Goal: Task Accomplishment & Management: Complete application form

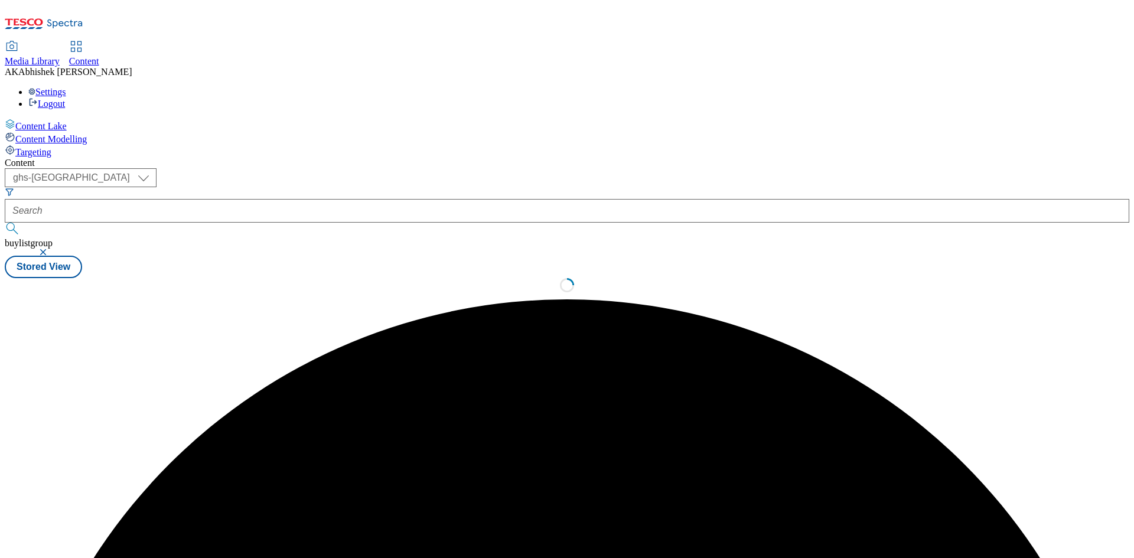
select select "ghs-uk"
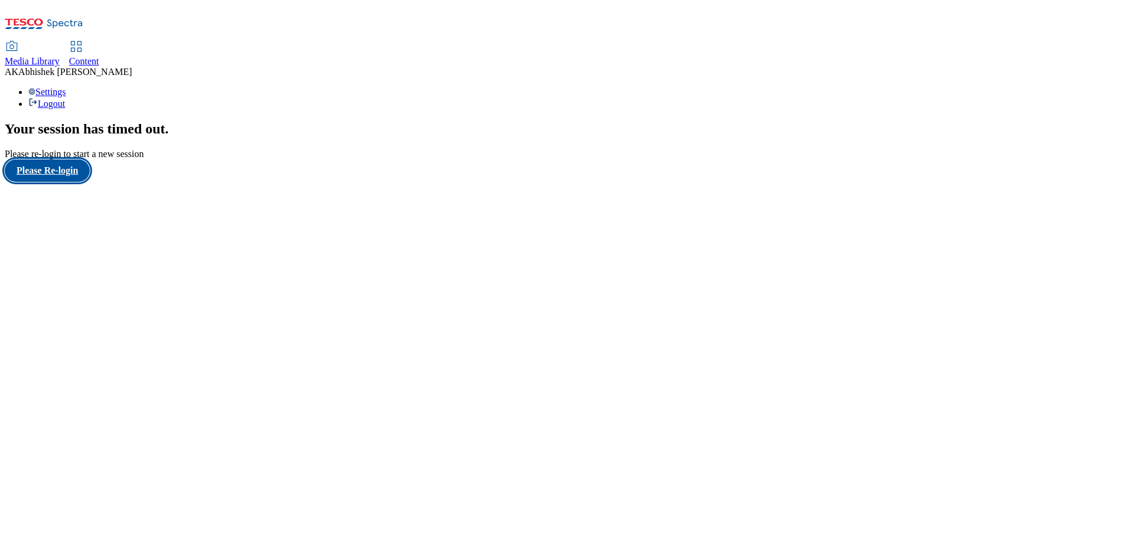
click at [35, 182] on button "Please Re-login" at bounding box center [47, 170] width 85 height 22
click at [99, 56] on span "Content" at bounding box center [84, 61] width 30 height 10
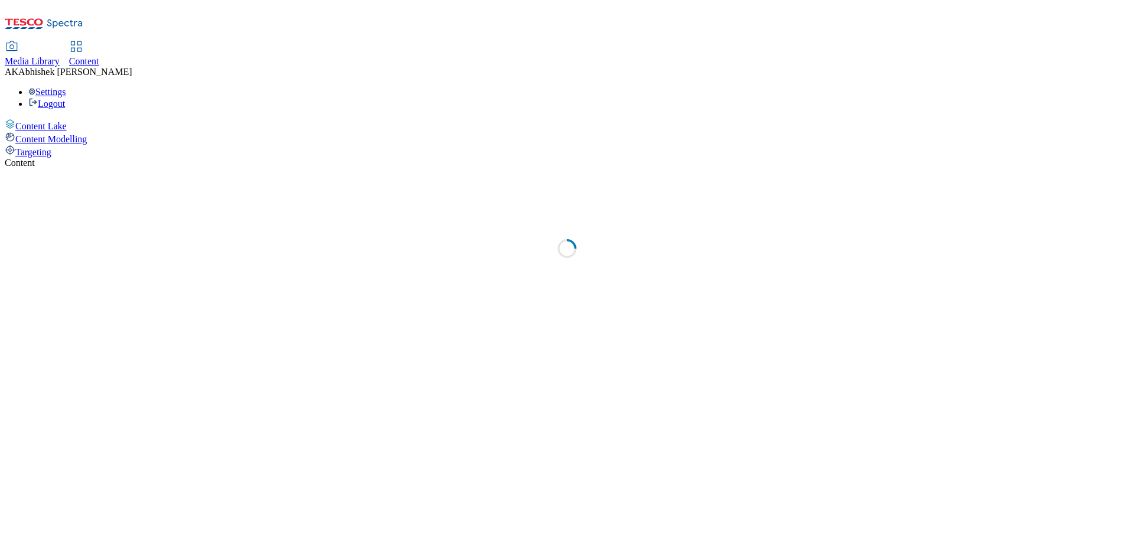
select select "ghs-[GEOGRAPHIC_DATA]"
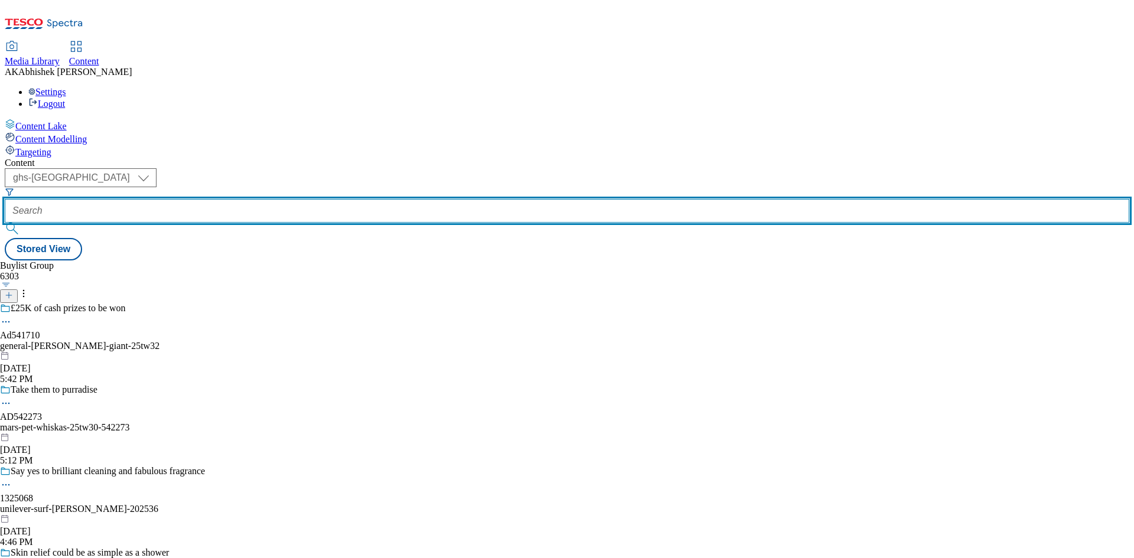
click at [277, 199] on input "text" at bounding box center [567, 211] width 1124 height 24
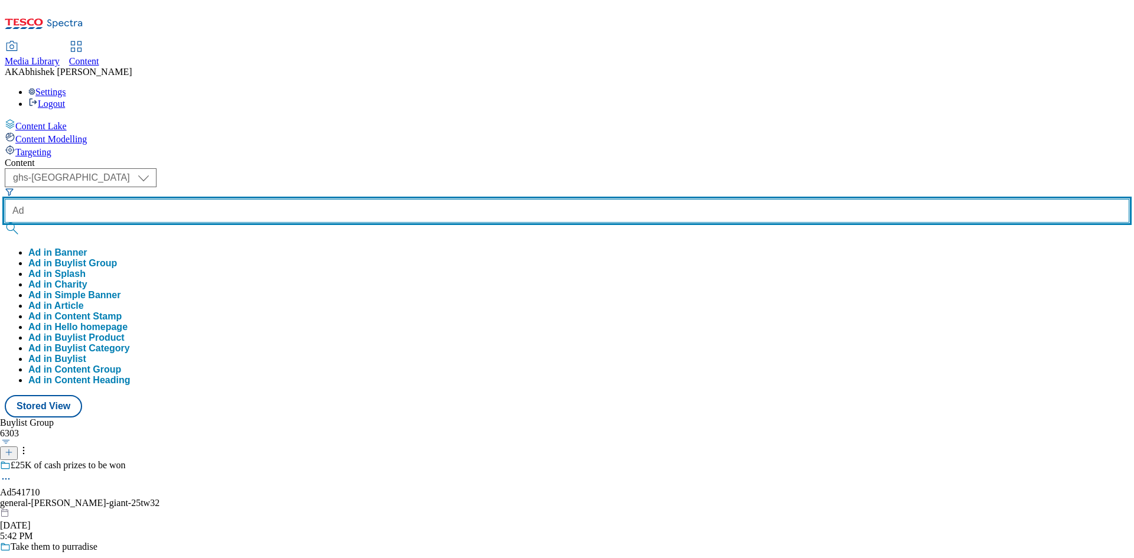
type input "Ad"
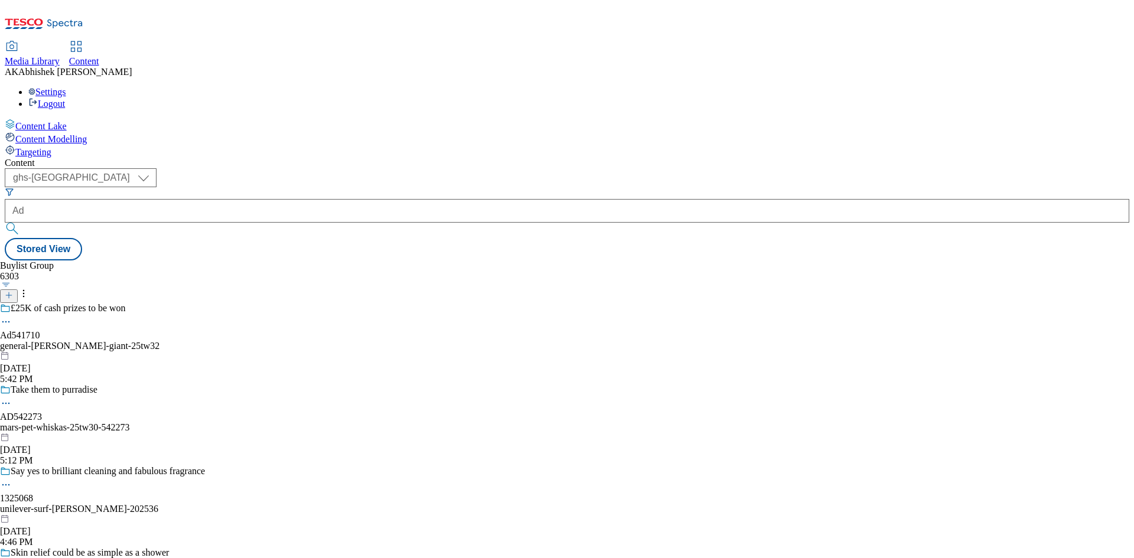
drag, startPoint x: 570, startPoint y: 58, endPoint x: 556, endPoint y: 76, distance: 22.3
click at [570, 158] on div "Content" at bounding box center [567, 163] width 1124 height 11
click at [13, 291] on icon at bounding box center [9, 295] width 8 height 8
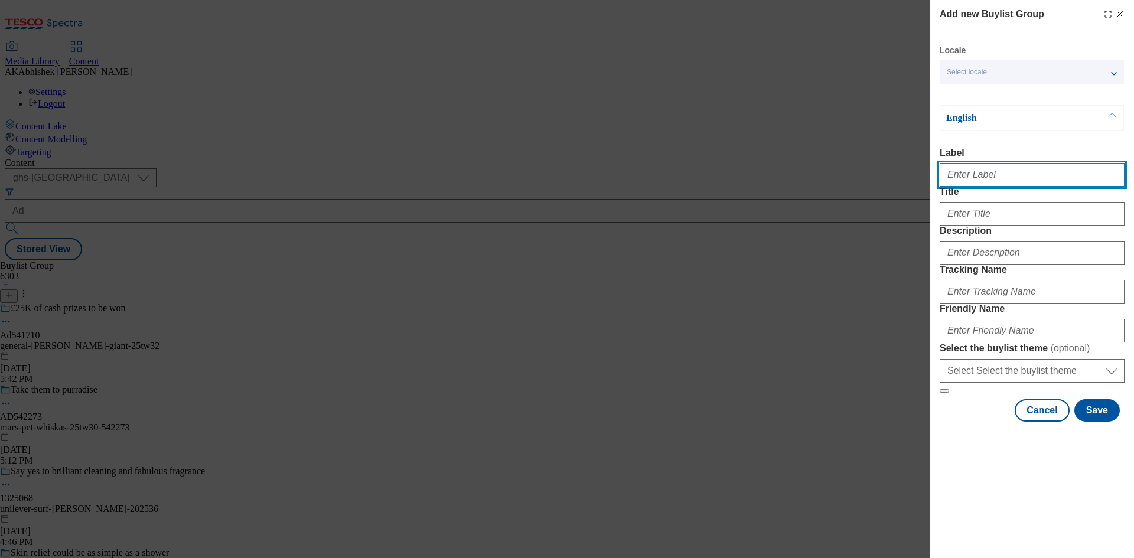
click at [1031, 183] on input "Label" at bounding box center [1032, 175] width 185 height 24
paste input "Ad541677 LOROnsiteP8 TW32 Brand"
paste input "541677"
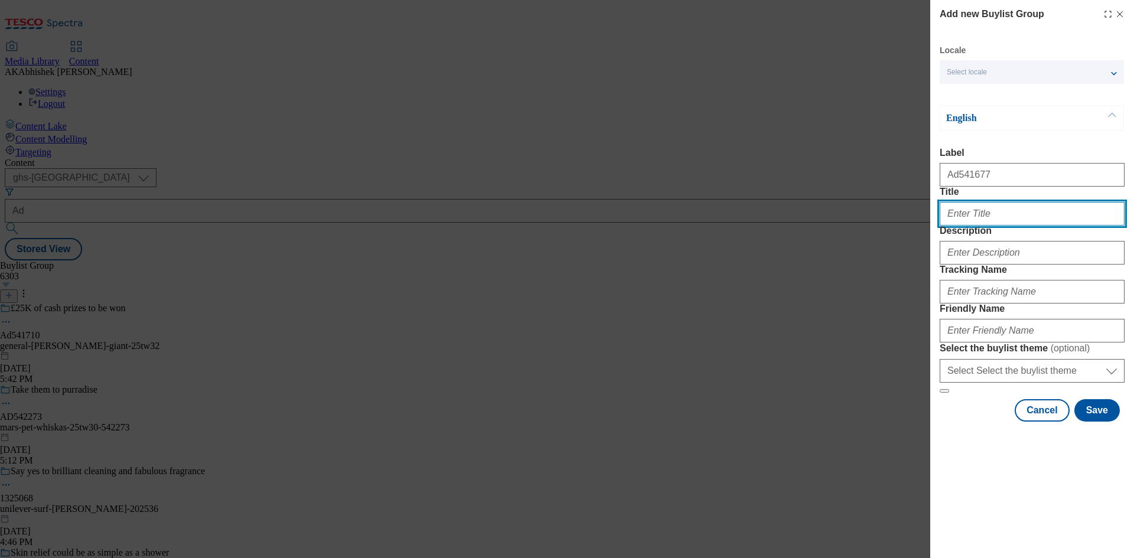
click at [1000, 226] on input "Title" at bounding box center [1032, 214] width 185 height 24
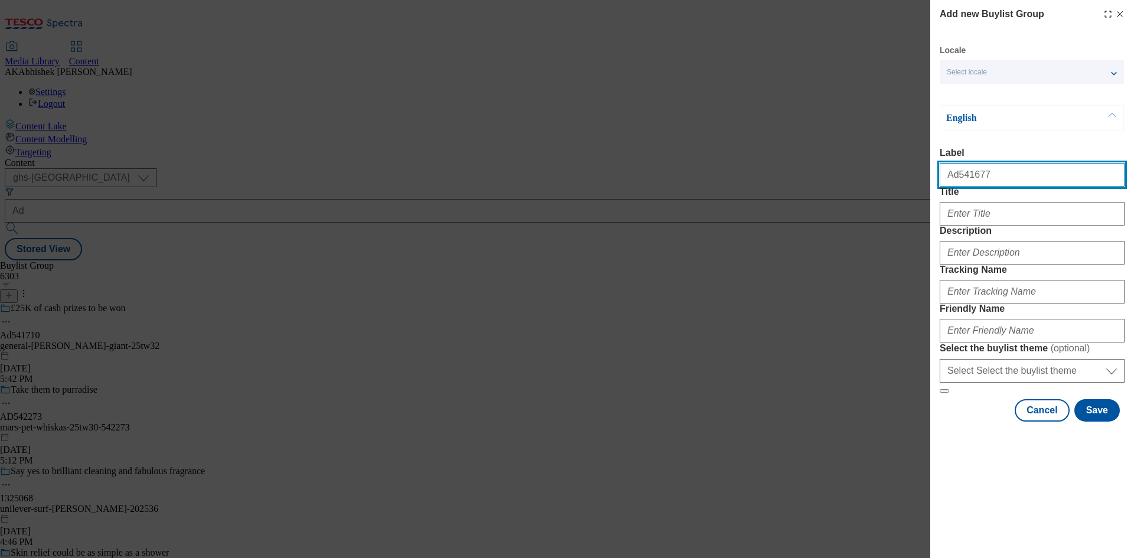
click at [989, 182] on input "Ad541677" at bounding box center [1032, 175] width 185 height 24
click at [954, 177] on input "Ad541677" at bounding box center [1032, 175] width 185 height 24
type input "Ad541677"
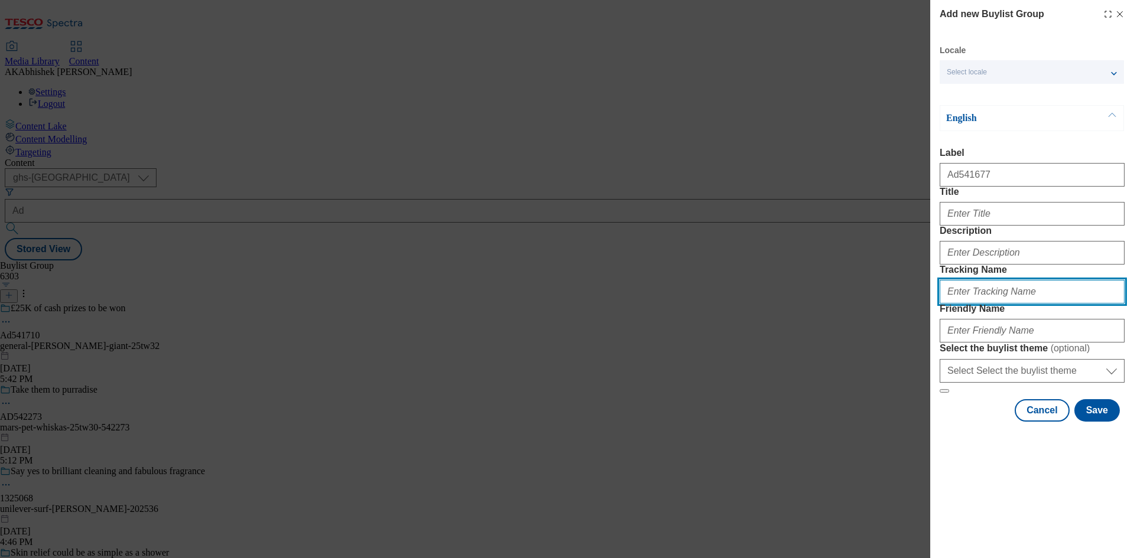
click at [994, 304] on input "Tracking Name" at bounding box center [1032, 292] width 185 height 24
paste input "541677"
type input "DH_AD541677"
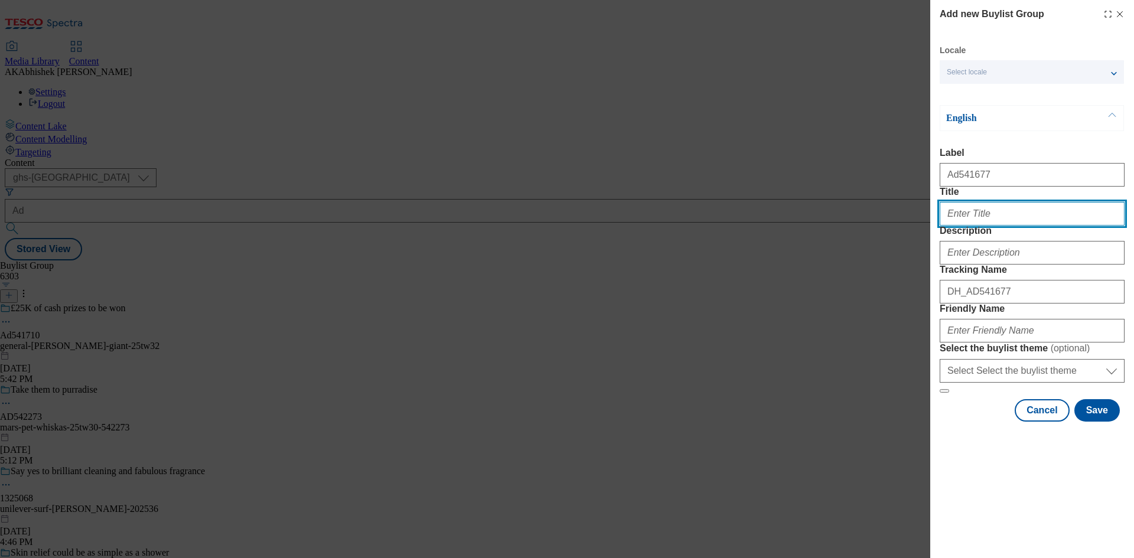
click at [992, 226] on input "Title" at bounding box center [1032, 214] width 185 height 24
paste input "Try fred’s Favourites today"
paste input "Modal"
type input "Try fred’s Favourites today"
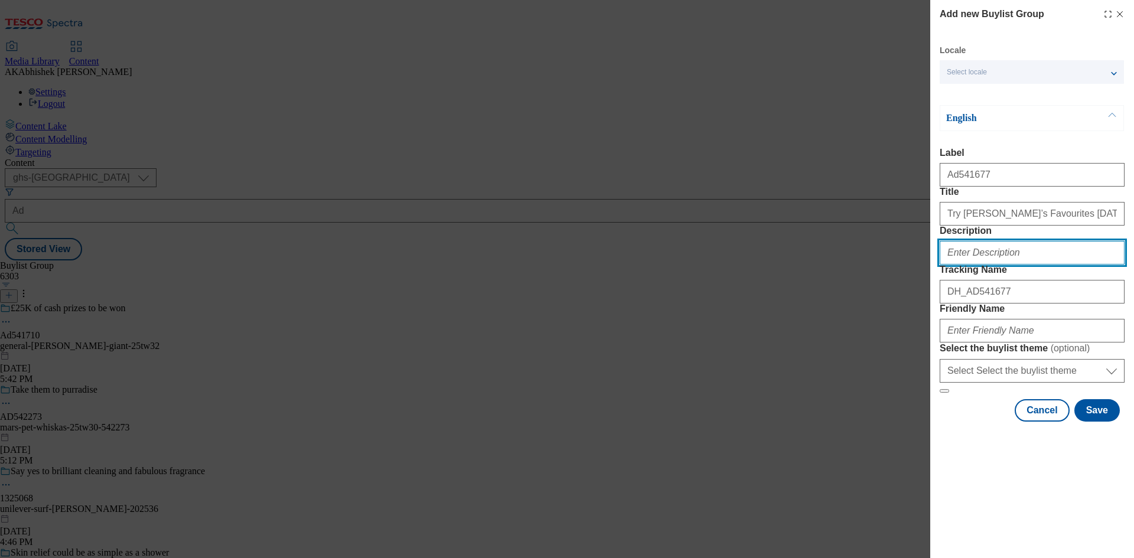
click at [1019, 265] on input "Description" at bounding box center [1032, 253] width 185 height 24
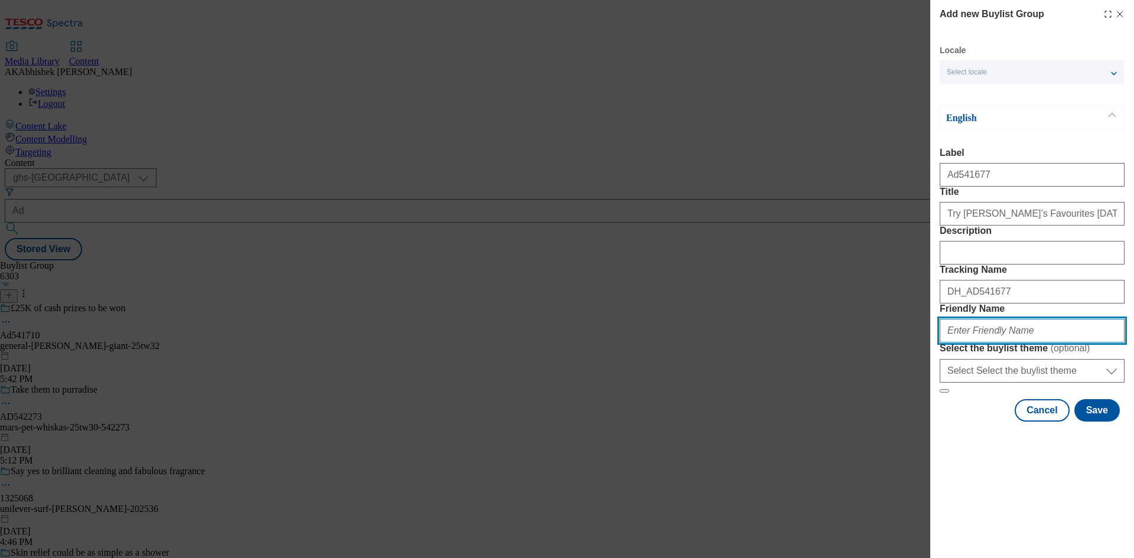
click at [1012, 343] on input "Friendly Name" at bounding box center [1032, 331] width 185 height 24
drag, startPoint x: 1022, startPoint y: 411, endPoint x: 770, endPoint y: 405, distance: 251.7
click at [771, 405] on div "Add new Buylist Group Locale Select locale English Welsh English Label Ad541677…" at bounding box center [567, 279] width 1134 height 558
type input "jde-lor-25tw32"
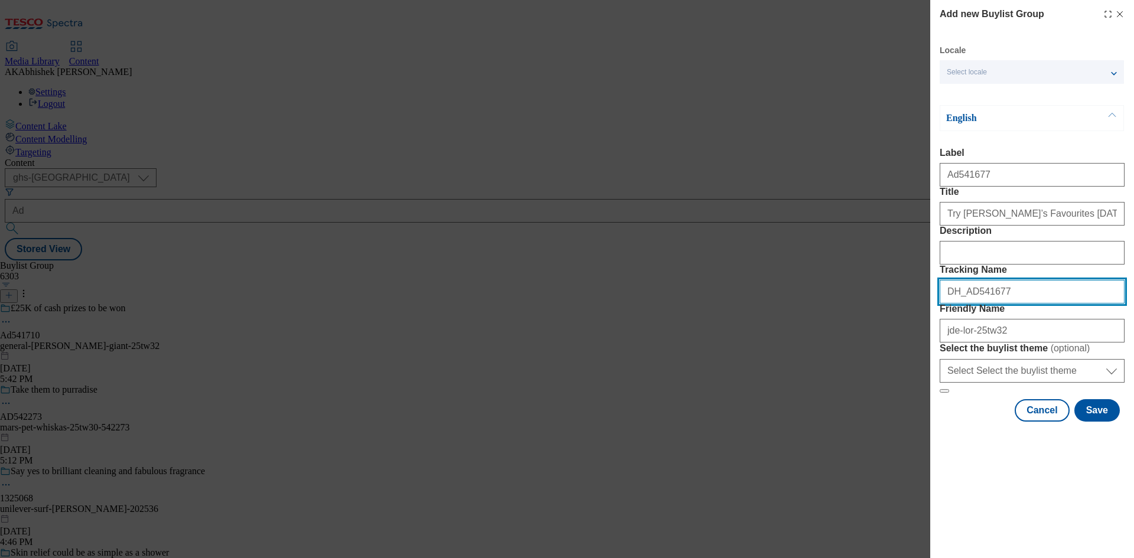
drag, startPoint x: 1009, startPoint y: 355, endPoint x: 788, endPoint y: 369, distance: 221.9
click at [788, 369] on div "Add new Buylist Group Locale Select locale English Welsh English Label Ad541677…" at bounding box center [567, 279] width 1134 height 558
click at [1099, 422] on button "Save" at bounding box center [1096, 410] width 45 height 22
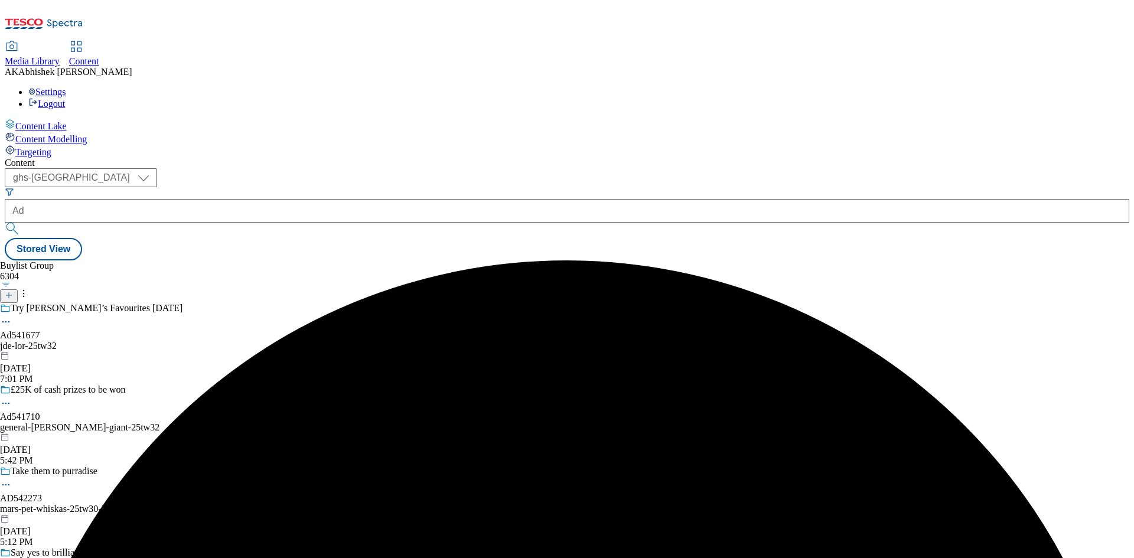
click at [205, 341] on div "jde-lor-25tw32" at bounding box center [102, 346] width 205 height 11
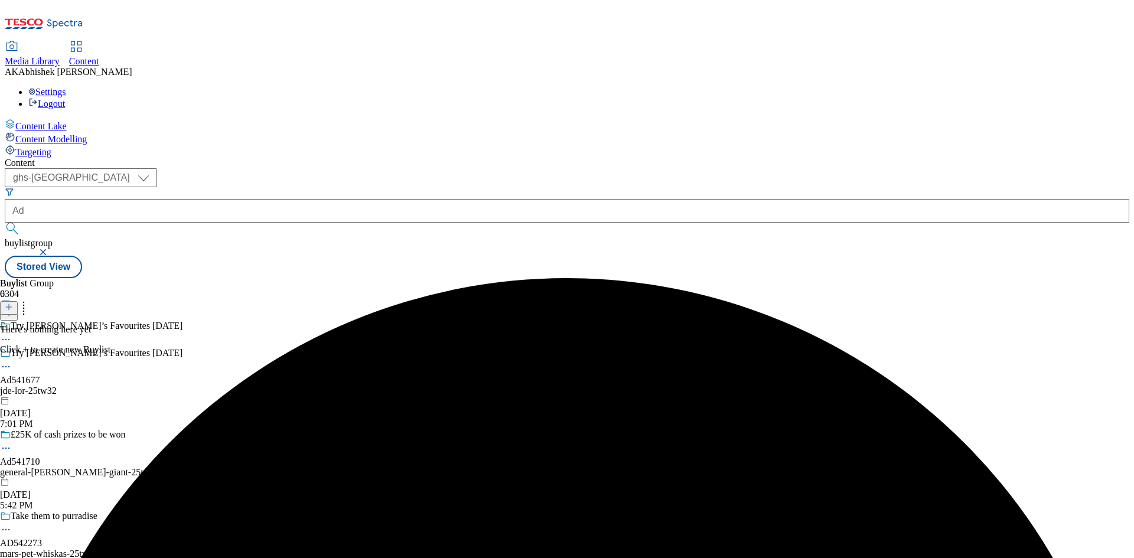
click at [13, 303] on icon at bounding box center [9, 307] width 8 height 8
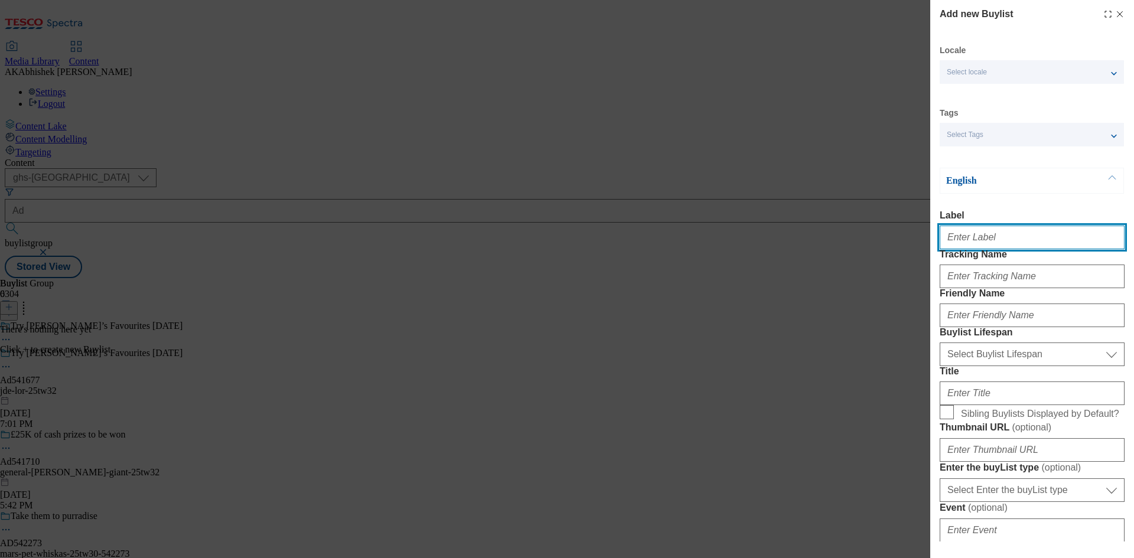
click at [992, 240] on input "Label" at bounding box center [1032, 238] width 185 height 24
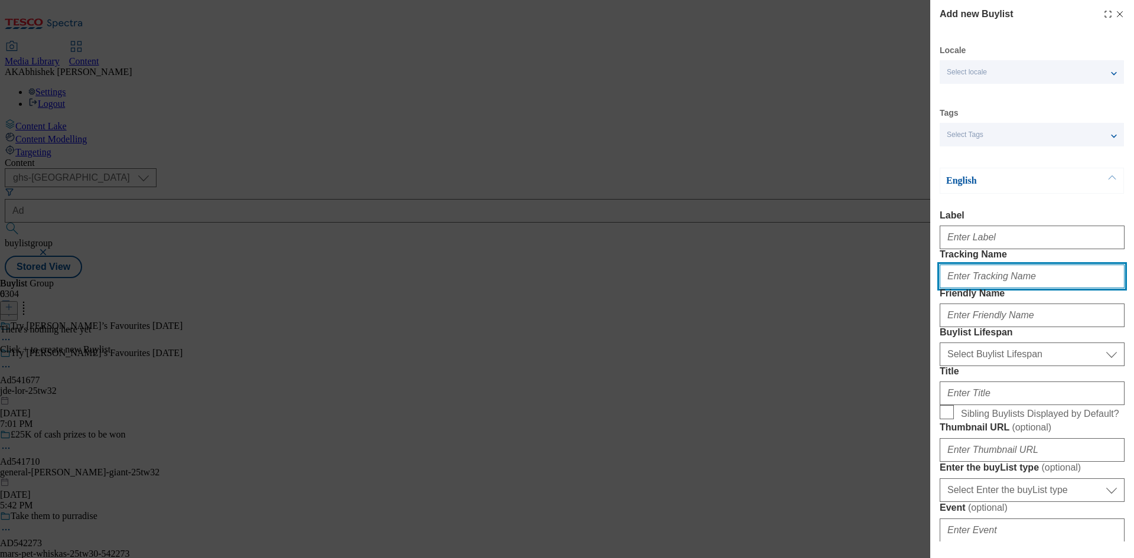
click at [989, 288] on input "Tracking Name" at bounding box center [1032, 277] width 185 height 24
paste input "DH_AD541677"
click at [966, 288] on input "DH_AD541677" at bounding box center [1032, 277] width 185 height 24
click at [968, 288] on input "DH_AD541677" at bounding box center [1032, 277] width 185 height 24
type input "DH_AD541677"
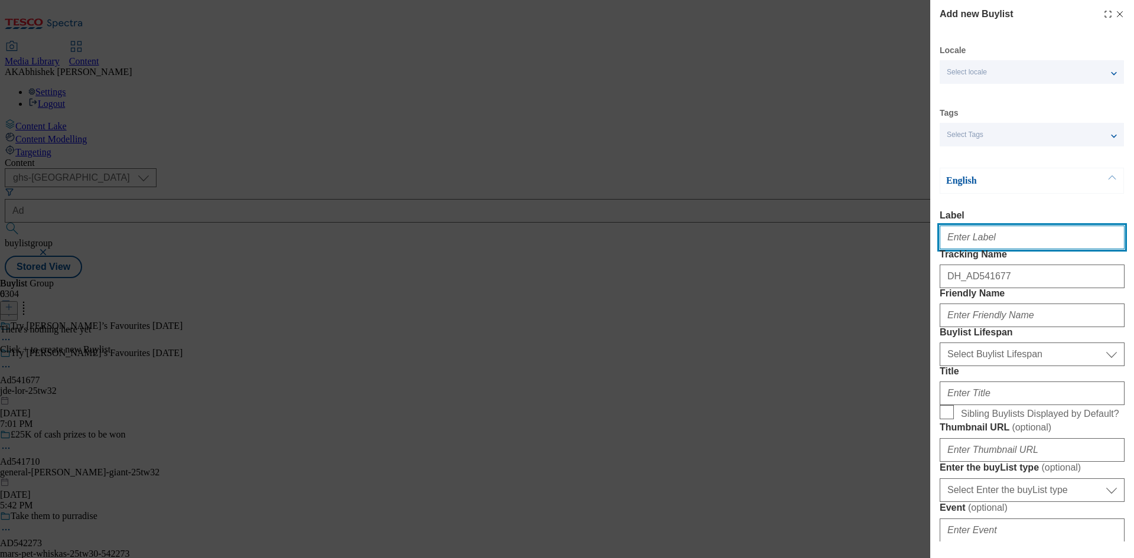
click at [963, 238] on input "Label" at bounding box center [1032, 238] width 185 height 24
paste input "541677"
type input "Ad541677"
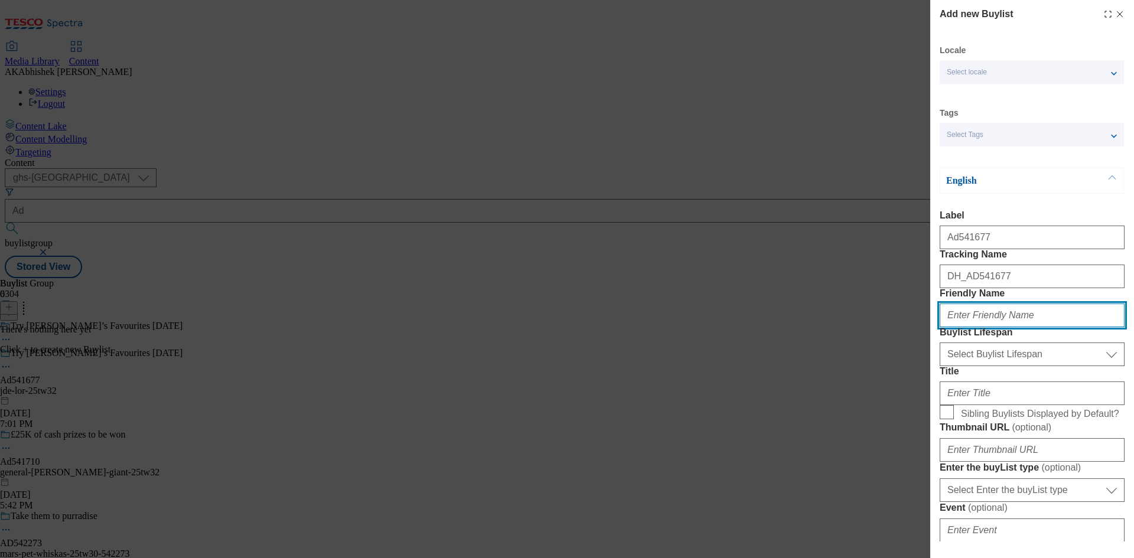
click at [1002, 327] on input "Friendly Name" at bounding box center [1032, 316] width 185 height 24
paste input "jde"
type input "jde"
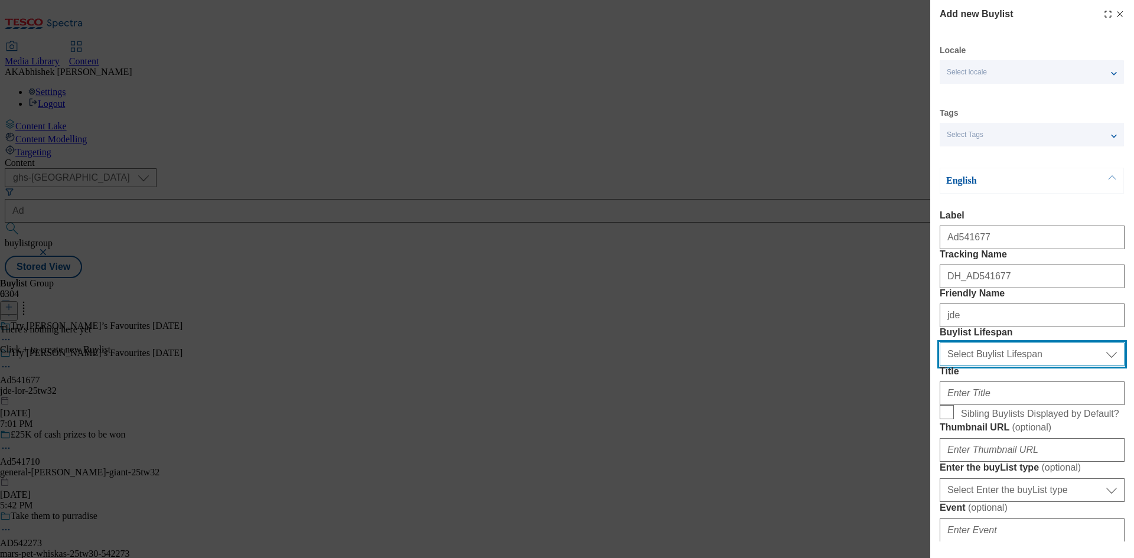
click at [1020, 366] on select "Select Buylist Lifespan evergreen seasonal tactical" at bounding box center [1032, 355] width 185 height 24
select select "tactical"
click at [940, 366] on select "Select Buylist Lifespan evergreen seasonal tactical" at bounding box center [1032, 355] width 185 height 24
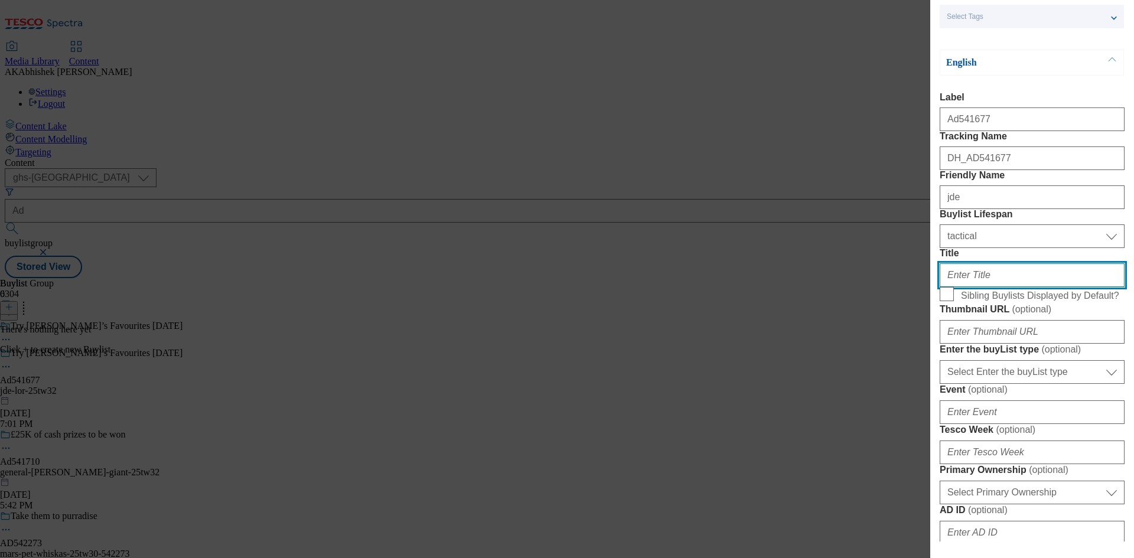
click at [984, 287] on input "Title" at bounding box center [1032, 275] width 185 height 24
paste input "9 out of 10 shoppers love the taste*"
paste input "Modal"
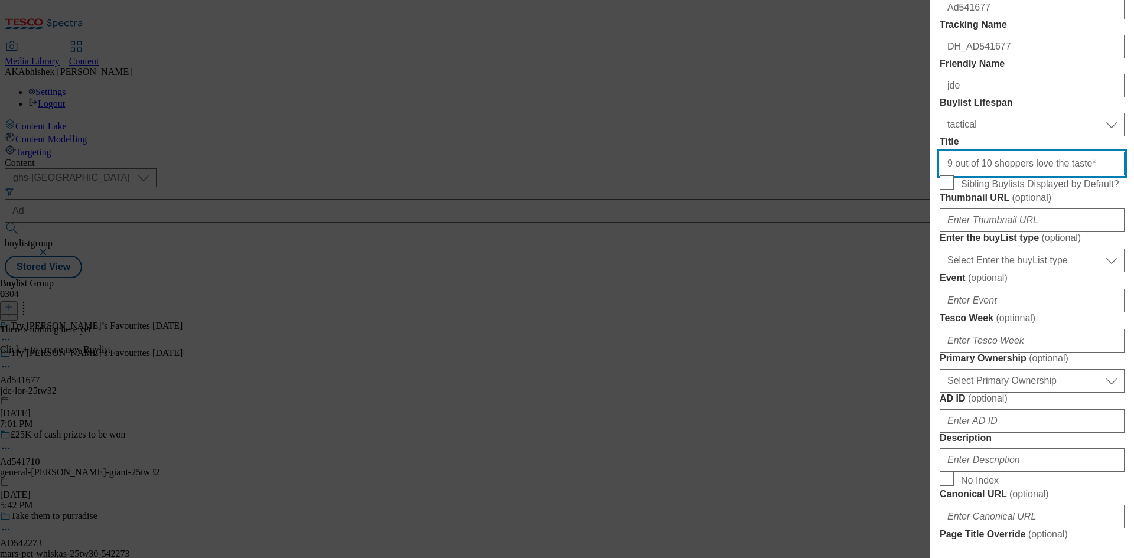
scroll to position [295, 0]
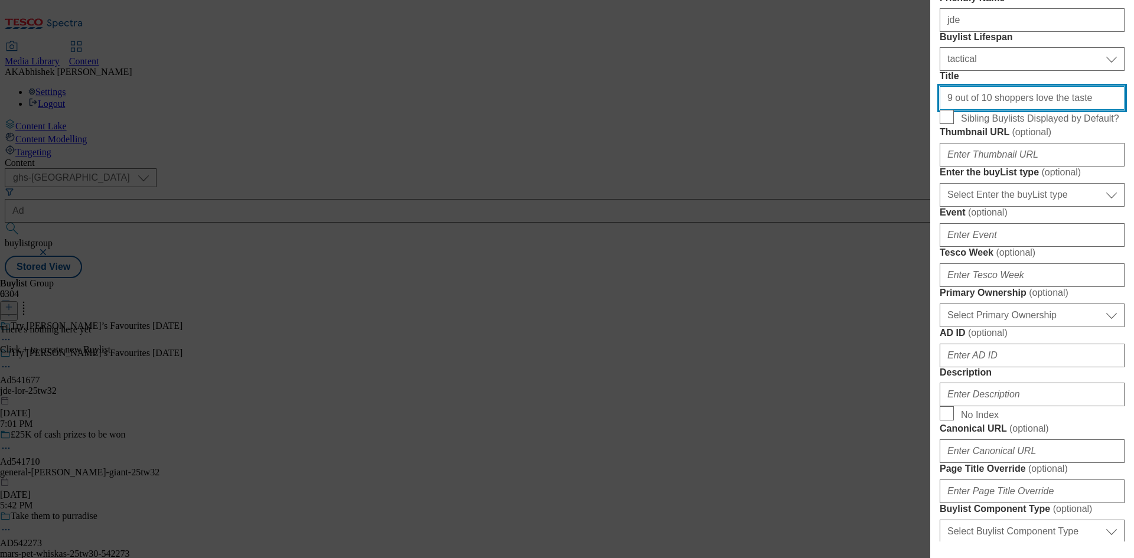
type input "9 out of 10 shoppers love the taste"
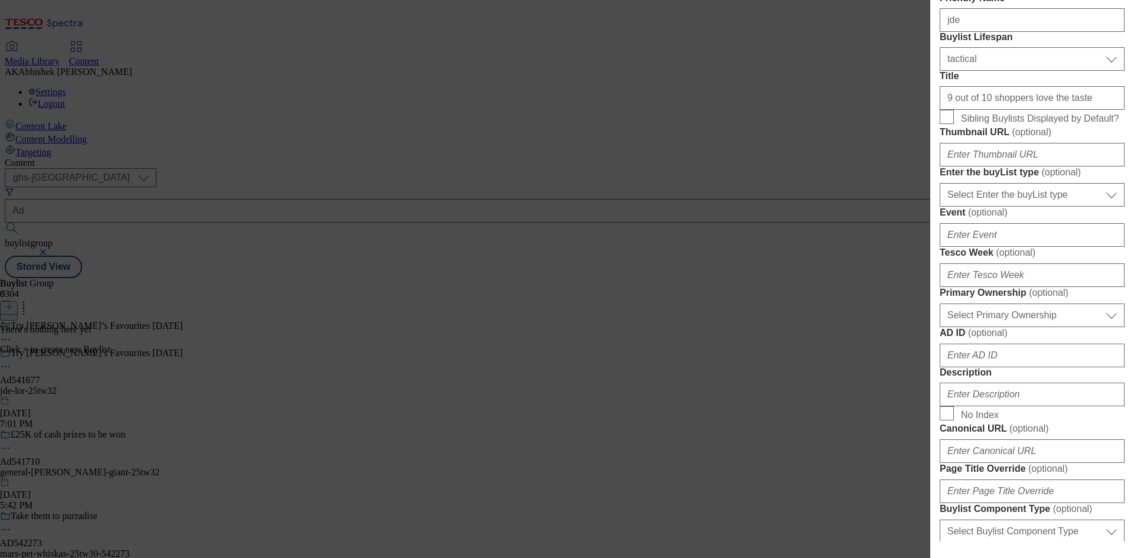
click at [1044, 347] on form "Label Ad541677 Tracking Name DH_AD541677 Friendly Name jde Buylist Lifespan Sel…" at bounding box center [1032, 329] width 185 height 829
click at [1045, 207] on select "Select Enter the buyList type event supplier funded long term >4 weeks supplier…" at bounding box center [1032, 195] width 185 height 24
select select "supplier funded short term 1-3 weeks"
click at [940, 207] on select "Select Enter the buyList type event supplier funded long term >4 weeks supplier…" at bounding box center [1032, 195] width 185 height 24
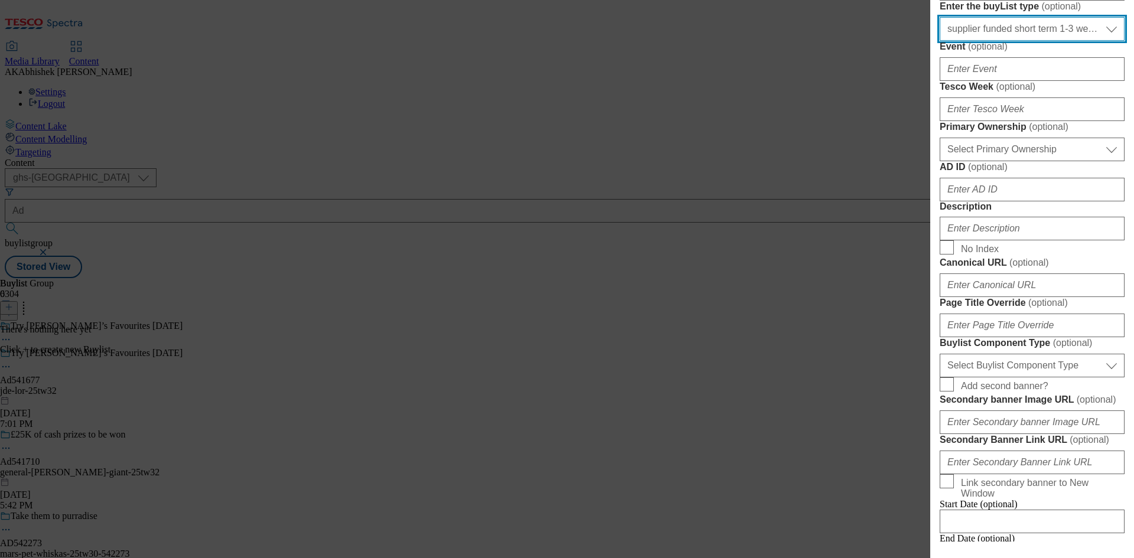
scroll to position [472, 0]
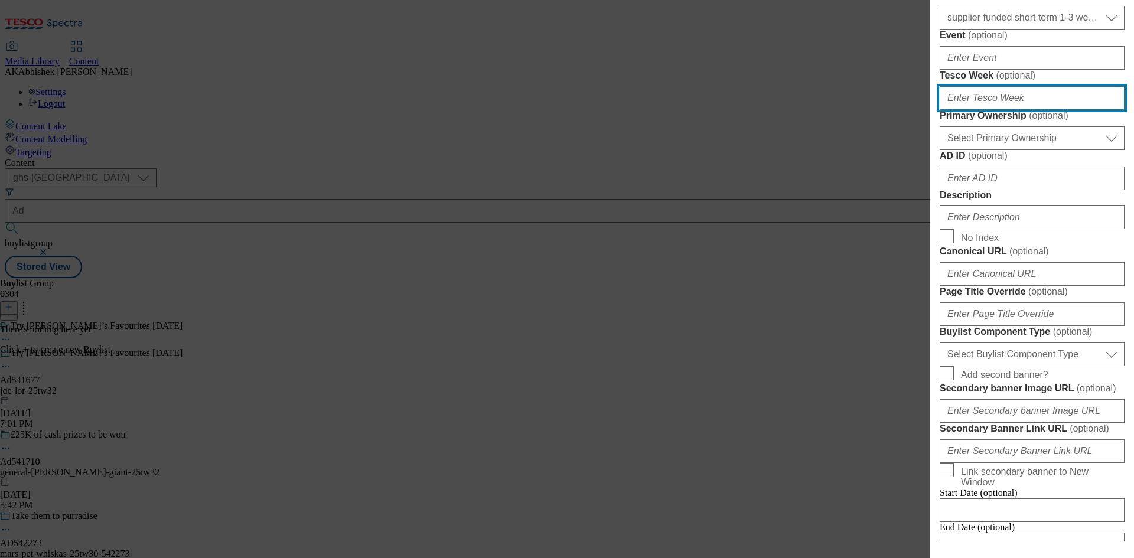
click at [1012, 110] on input "Tesco Week ( optional )" at bounding box center [1032, 98] width 185 height 24
paste input "541677"
type input "32"
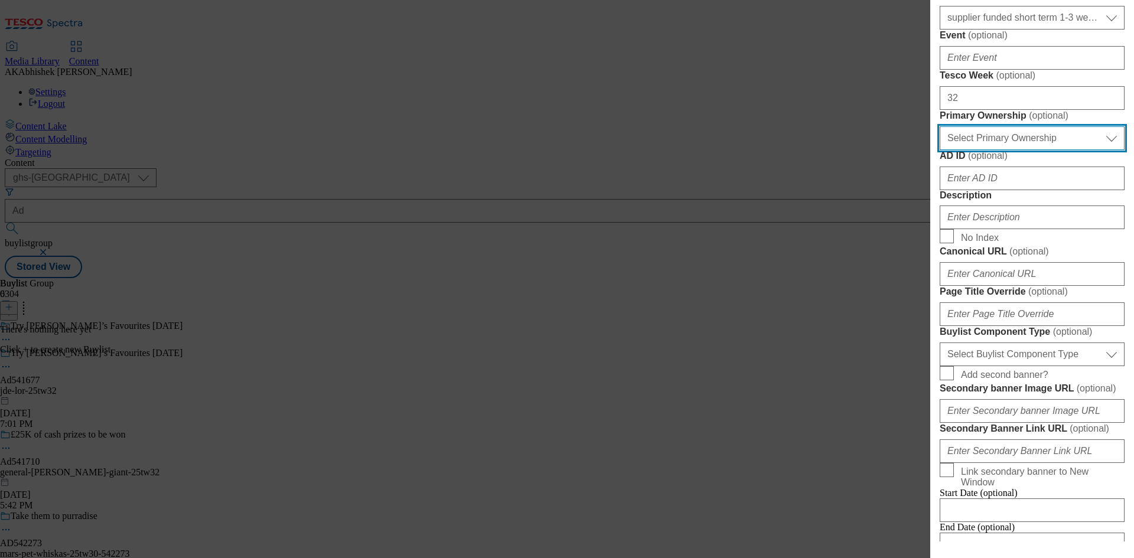
click at [988, 150] on select "Select Primary Ownership tesco dunnhumby" at bounding box center [1032, 138] width 185 height 24
select select "dunnhumby"
click at [940, 150] on select "Select Primary Ownership tesco dunnhumby" at bounding box center [1032, 138] width 185 height 24
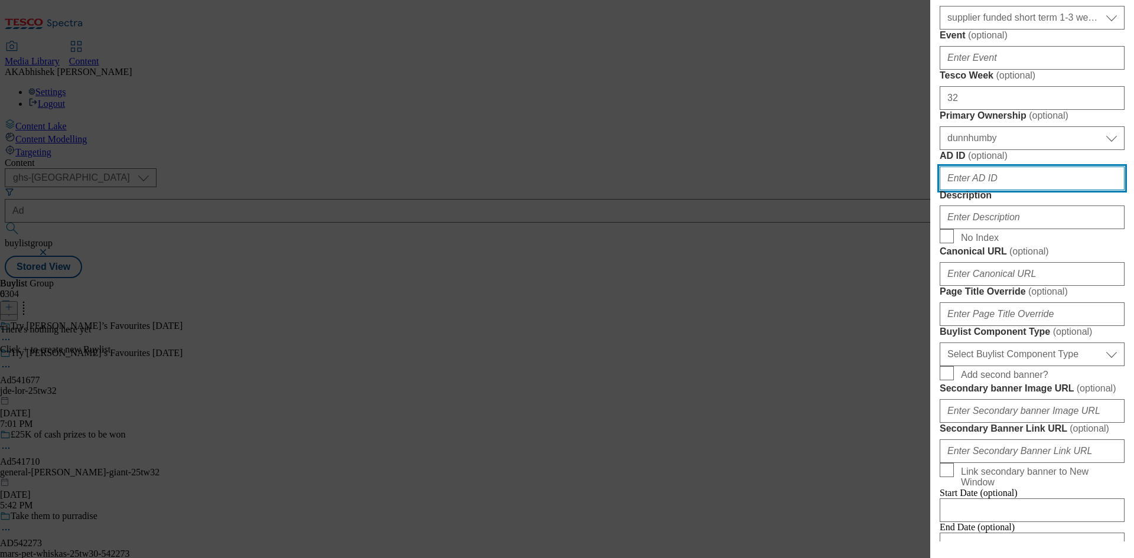
click at [991, 190] on input "AD ID ( optional )" at bounding box center [1032, 179] width 185 height 24
paste input "541677"
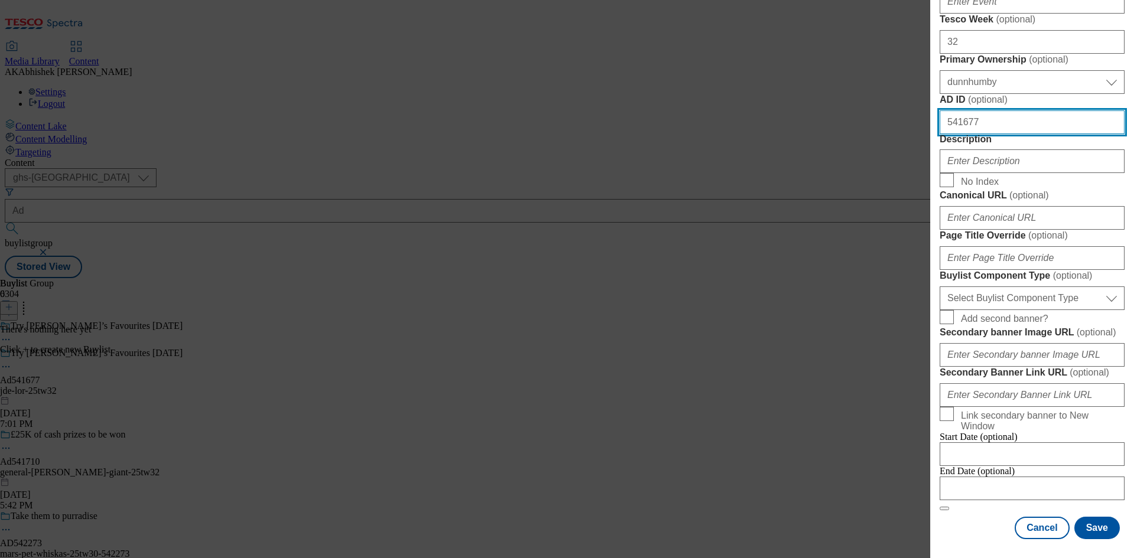
scroll to position [650, 0]
type input "541677"
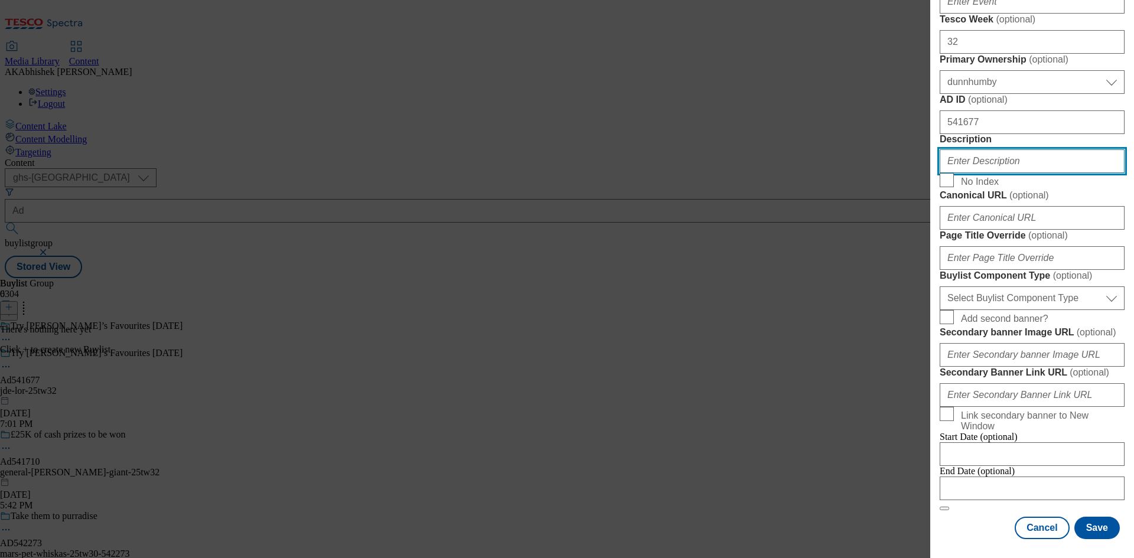
click at [969, 173] on input "Description" at bounding box center [1032, 161] width 185 height 24
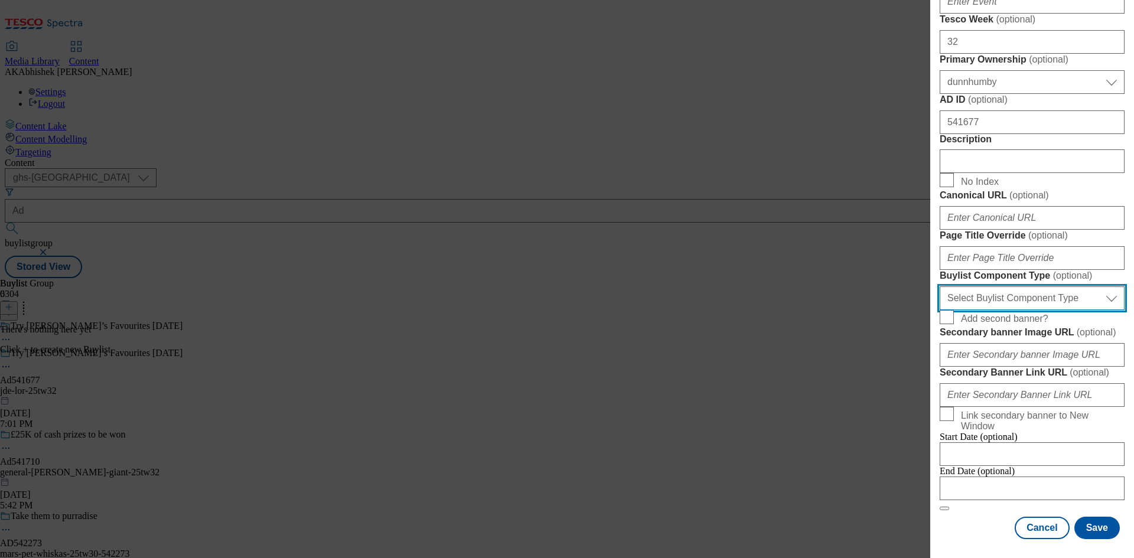
click at [1003, 310] on select "Select Buylist Component Type Banner Competition Header Meal" at bounding box center [1032, 298] width 185 height 24
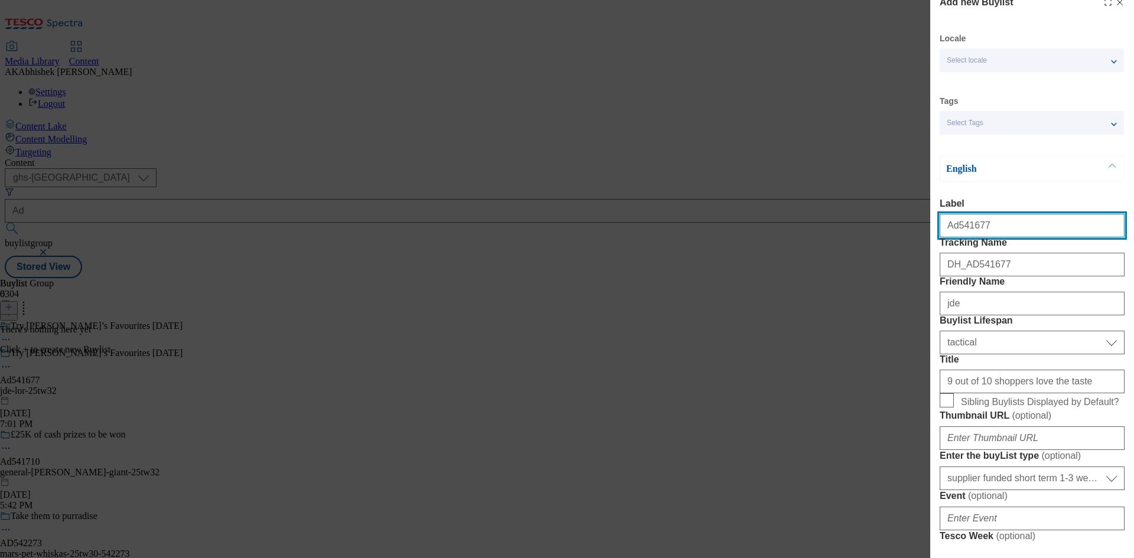
select select "Banner"
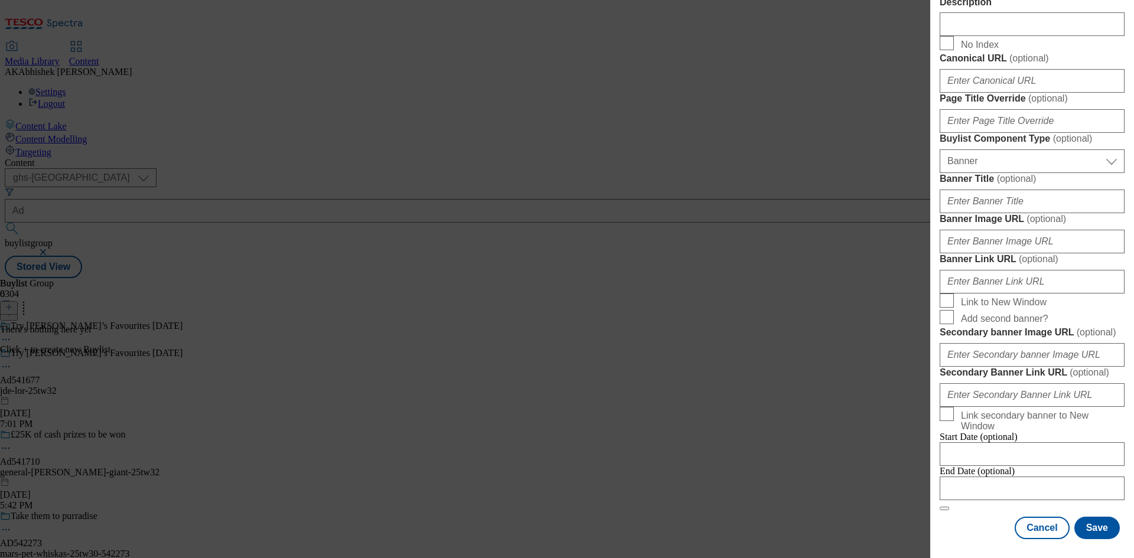
scroll to position [1170, 0]
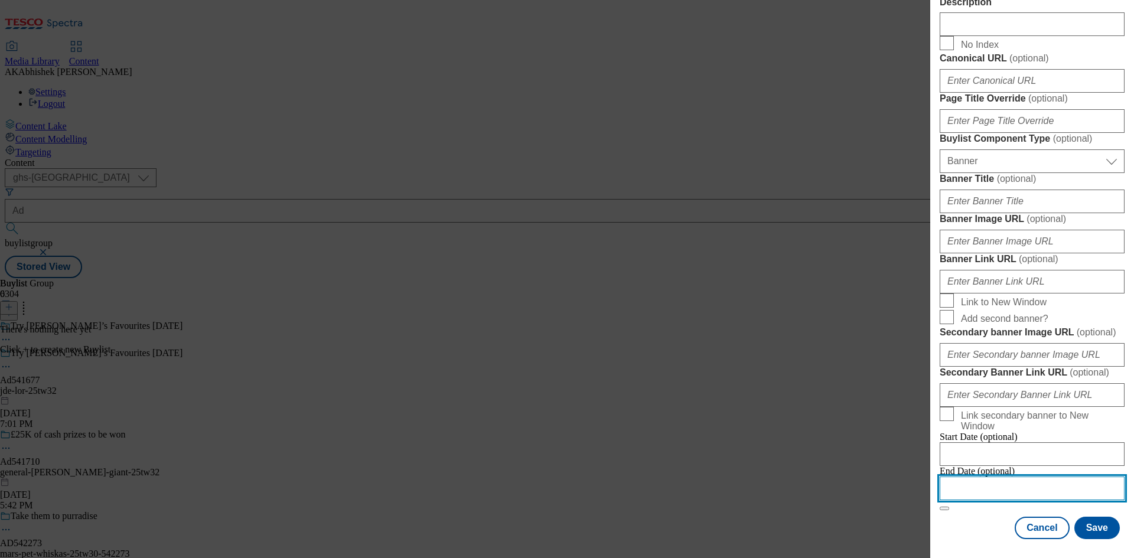
click at [1041, 477] on input "Modal" at bounding box center [1032, 489] width 185 height 24
select select "2025"
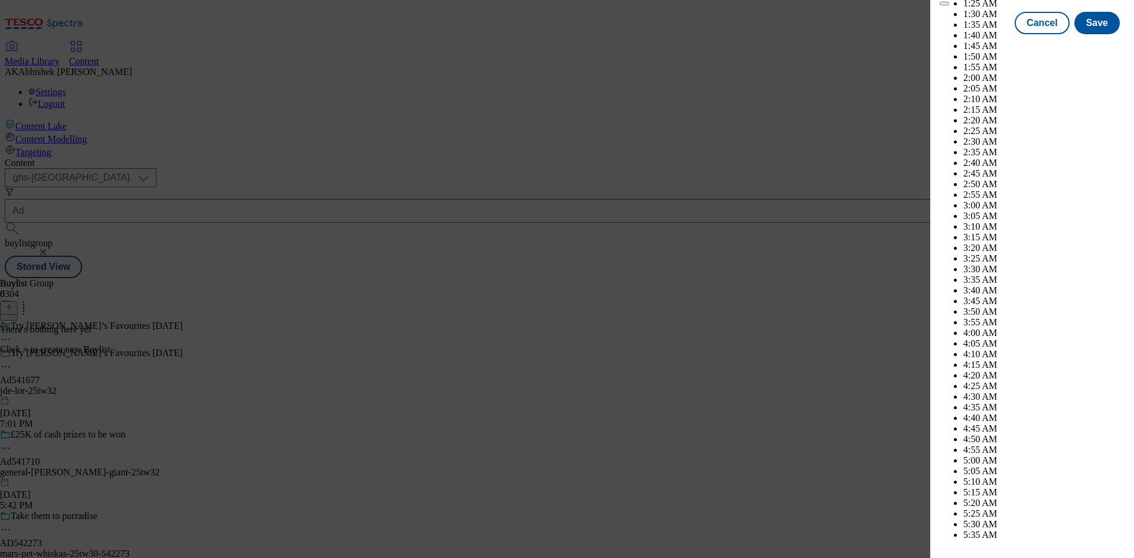
scroll to position [4975, 0]
select select "December"
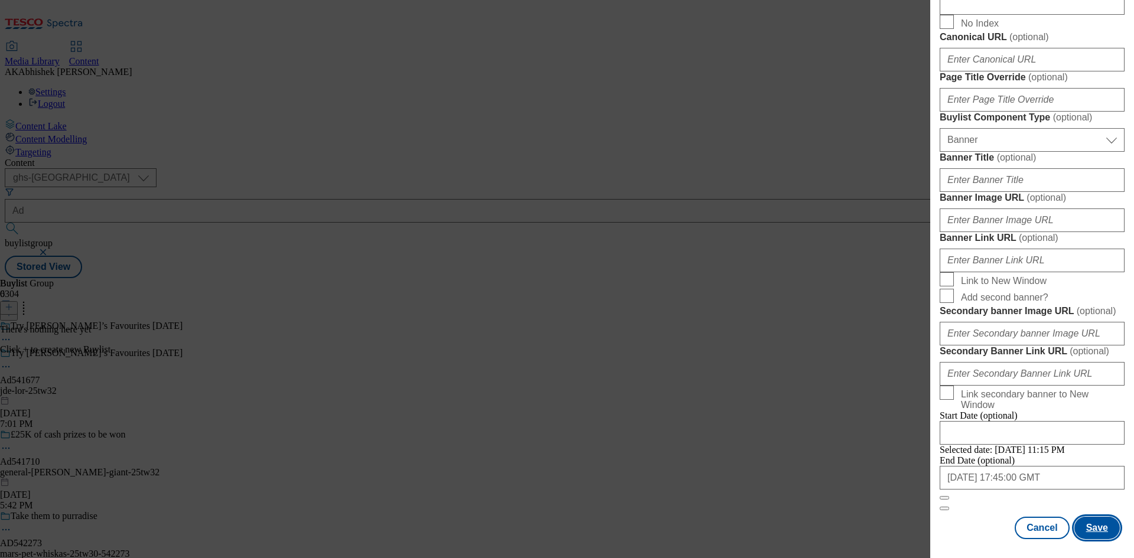
click at [1091, 524] on button "Save" at bounding box center [1096, 528] width 45 height 22
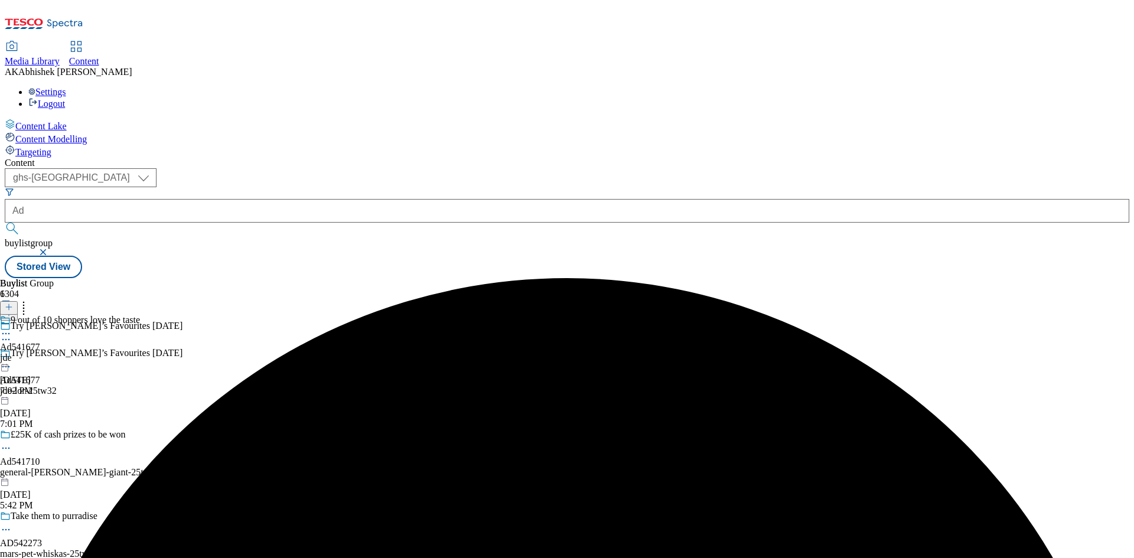
click at [140, 353] on div "jde" at bounding box center [70, 358] width 140 height 11
click at [13, 303] on icon at bounding box center [9, 307] width 8 height 8
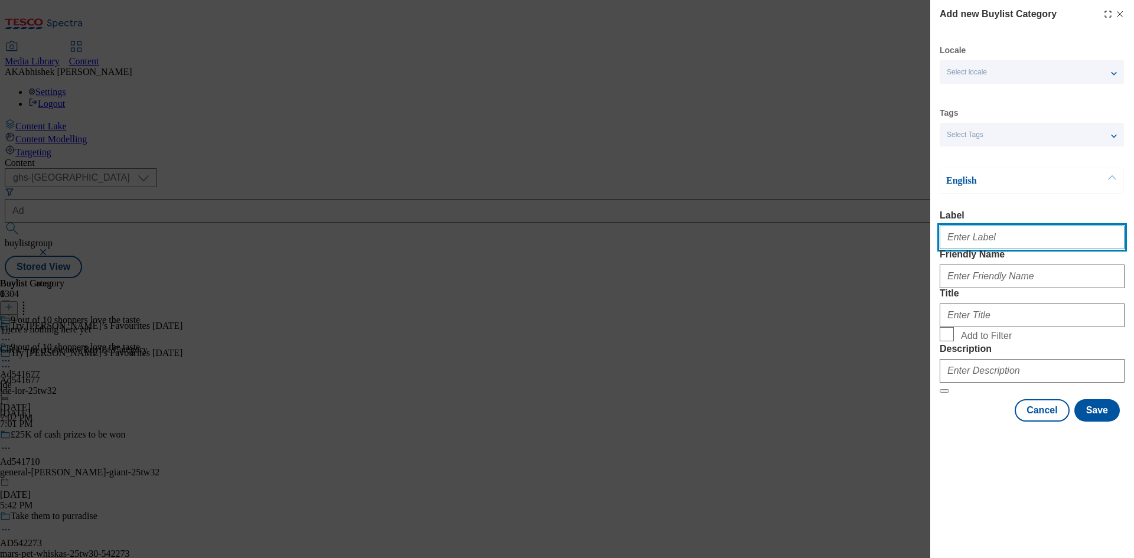
click at [971, 246] on input "Label" at bounding box center [1032, 238] width 185 height 24
paste input "541677"
type input "Ad541677"
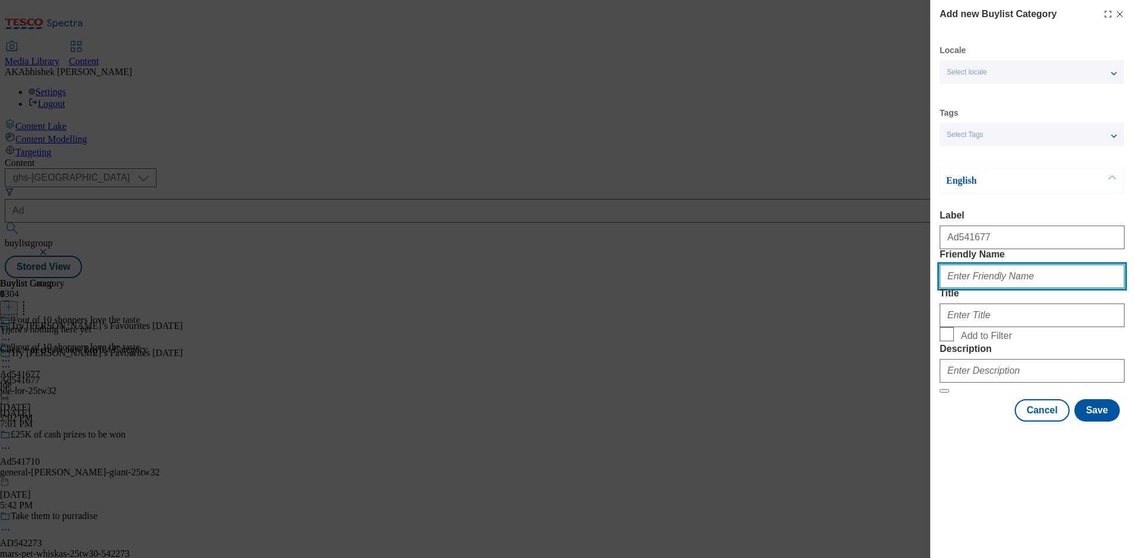
click at [988, 288] on input "Friendly Name" at bounding box center [1032, 277] width 185 height 24
paste input "jde-lor"
type input "jde-lor"
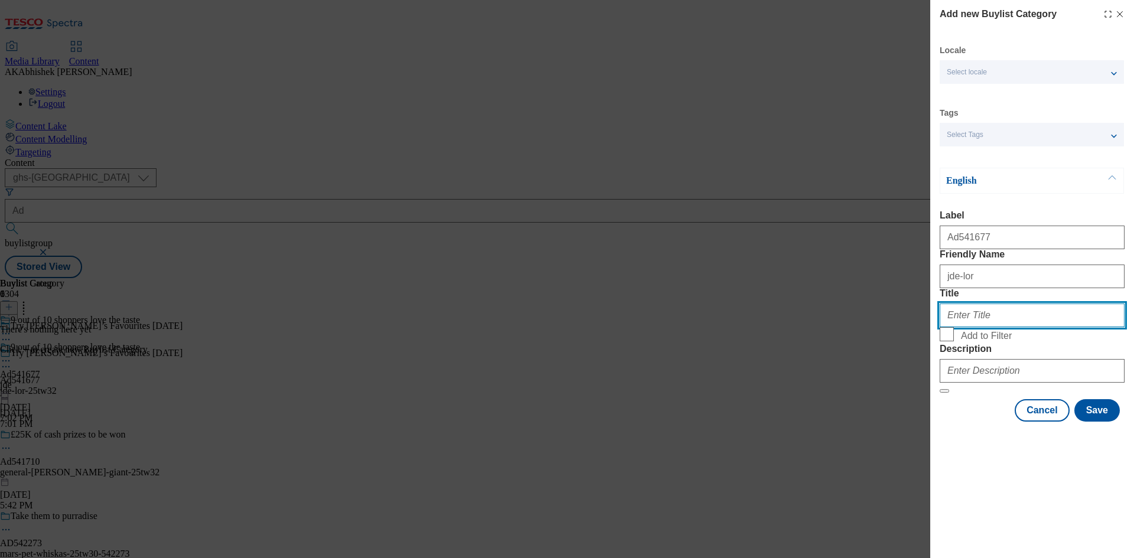
click at [976, 327] on input "Title" at bounding box center [1032, 316] width 185 height 24
paste input "Jacobs Douwe Egberts"
type input "Jacobs Douwe Egberts"
drag, startPoint x: 992, startPoint y: 432, endPoint x: 1029, endPoint y: 444, distance: 39.4
click at [994, 383] on div "Description" at bounding box center [1032, 363] width 185 height 39
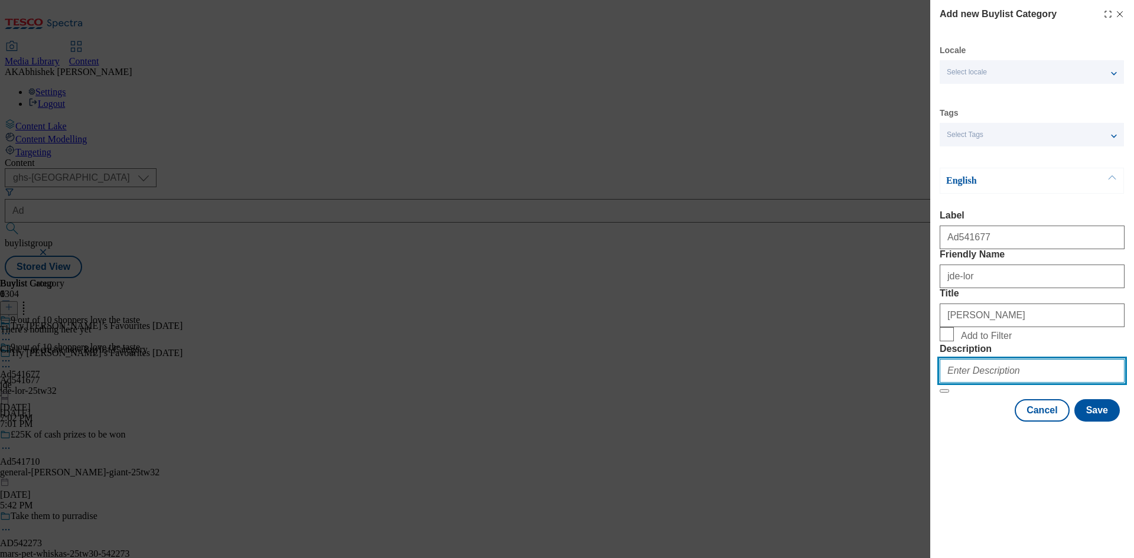
click at [1019, 383] on input "Description" at bounding box center [1032, 371] width 185 height 24
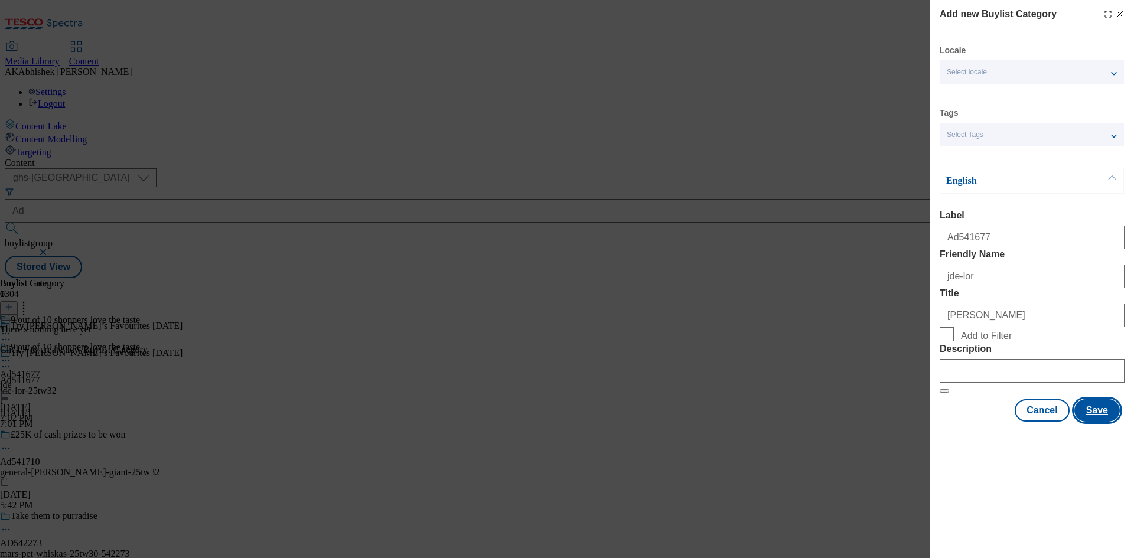
click at [1091, 422] on button "Save" at bounding box center [1096, 410] width 45 height 22
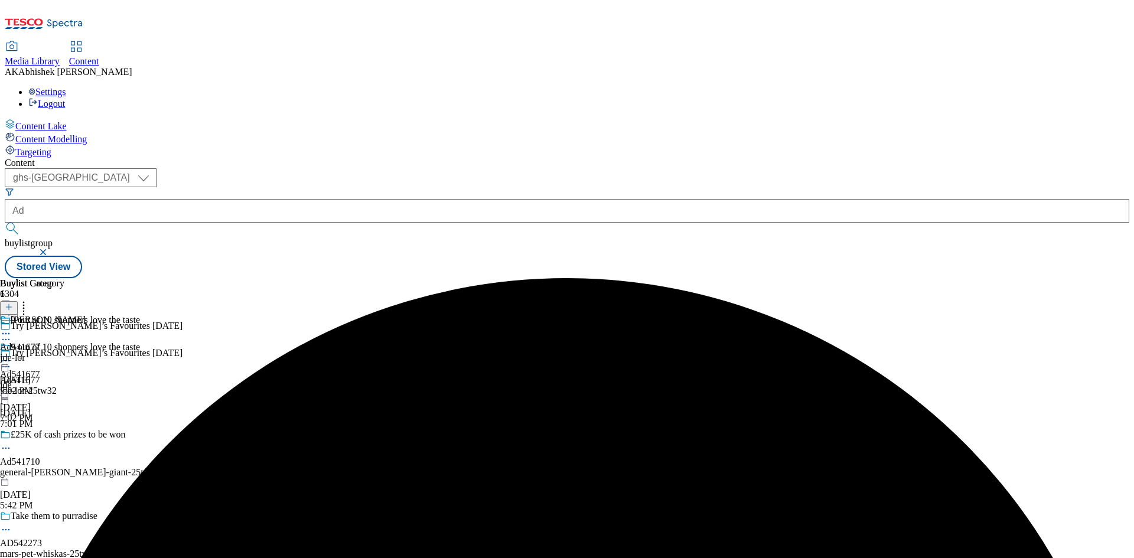
click at [86, 353] on div "jde-lor" at bounding box center [43, 358] width 86 height 11
click at [13, 303] on icon at bounding box center [9, 307] width 8 height 8
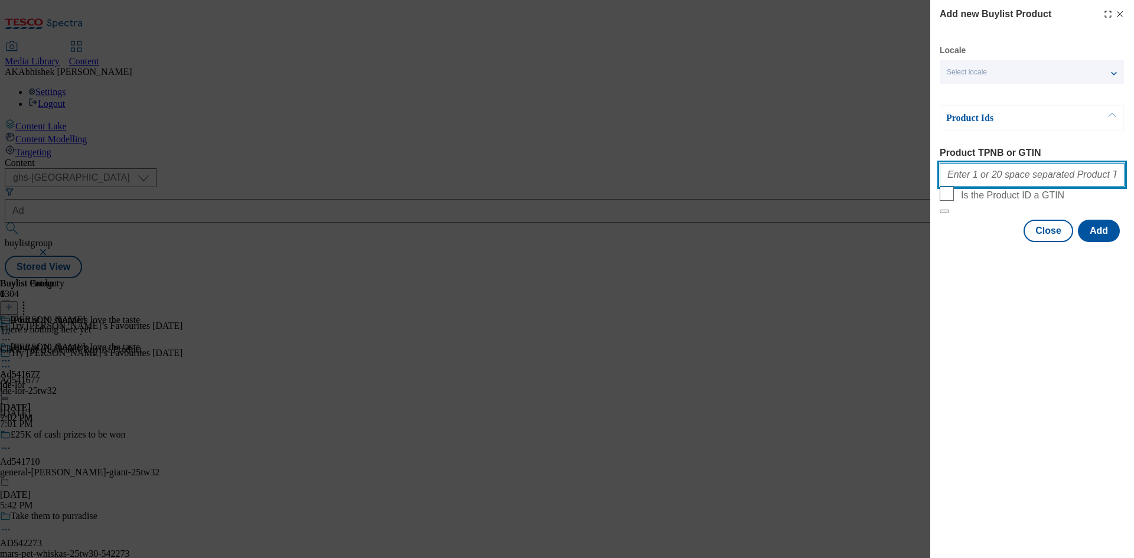
click at [996, 173] on input "Product TPNB or GTIN" at bounding box center [1032, 175] width 185 height 24
paste input "83165565 83165588 83165571 84634867 85406733"
type input "83165565 83165588 83165571 84634867 85406733"
click at [1101, 242] on button "Add" at bounding box center [1099, 231] width 42 height 22
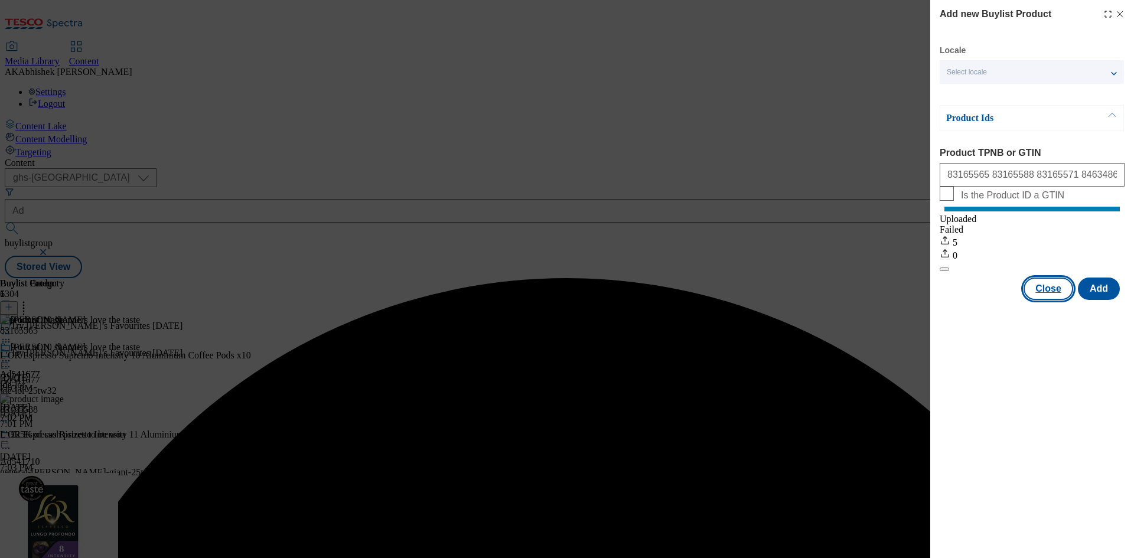
click at [1049, 300] on button "Close" at bounding box center [1048, 289] width 50 height 22
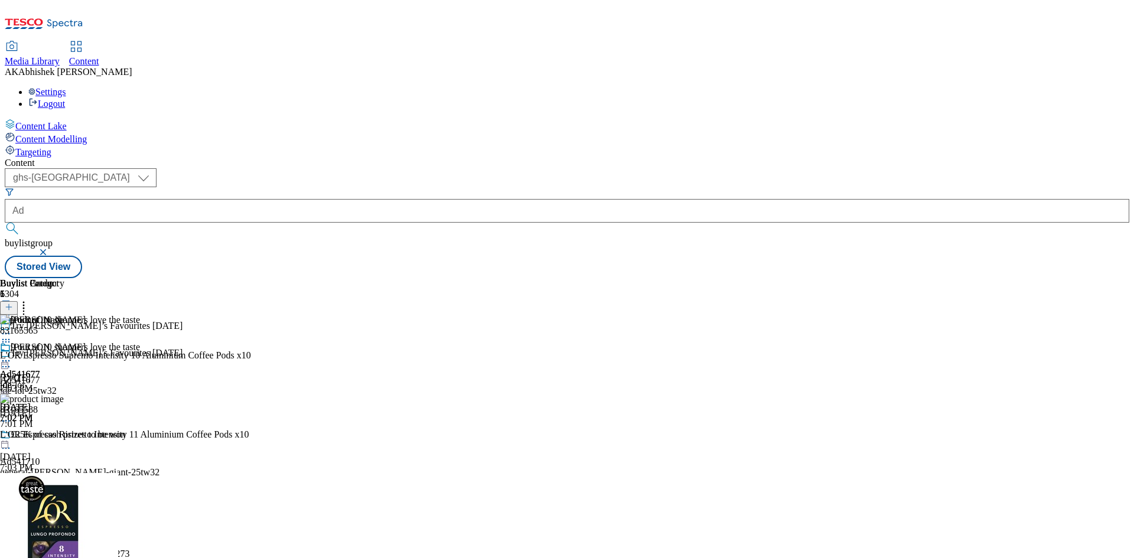
click at [12, 355] on icon at bounding box center [6, 361] width 12 height 12
click at [64, 436] on span "Preview" at bounding box center [51, 440] width 28 height 9
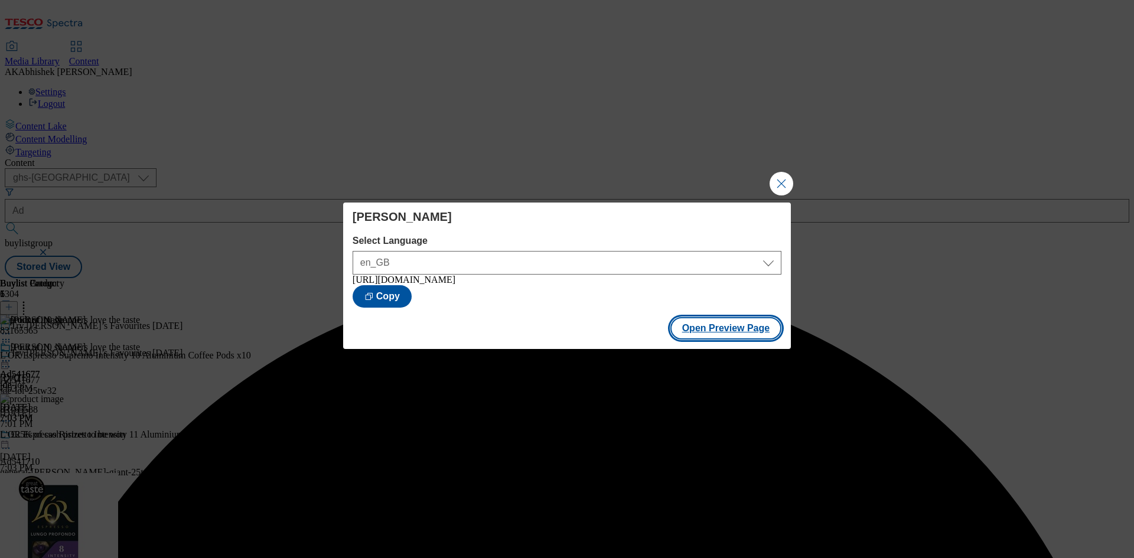
click at [758, 327] on button "Open Preview Page" at bounding box center [726, 328] width 112 height 22
click at [777, 182] on button "Close Modal" at bounding box center [781, 184] width 24 height 24
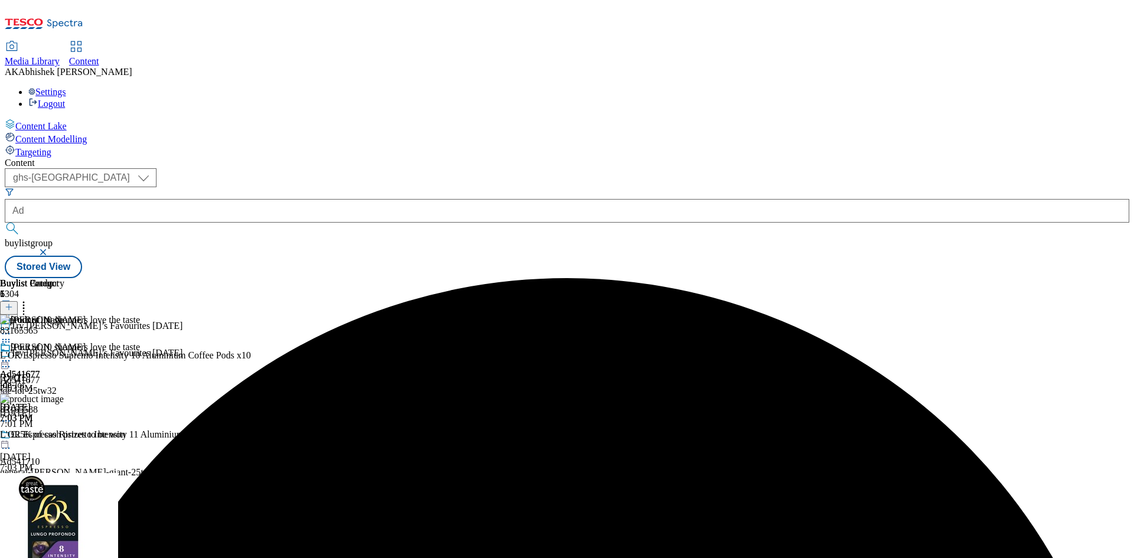
click at [7, 360] on circle at bounding box center [6, 361] width 2 height 2
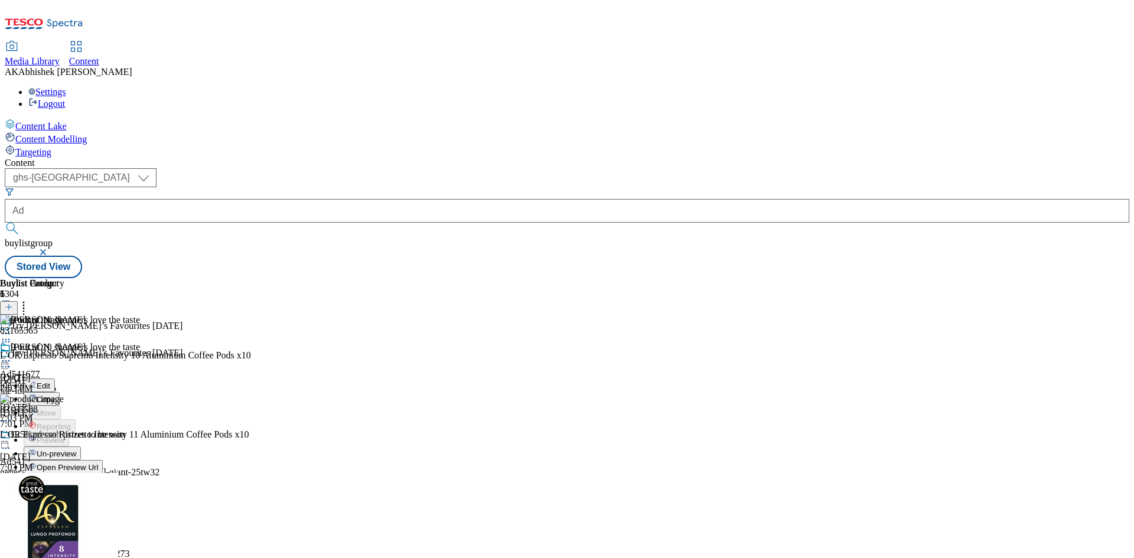
click at [63, 477] on span "Publish" at bounding box center [50, 481] width 26 height 9
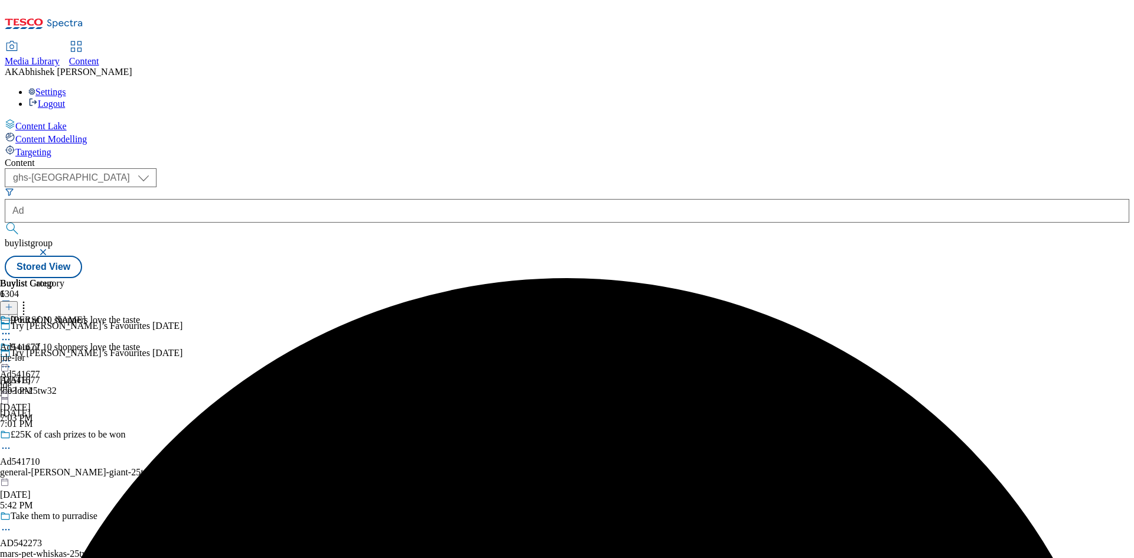
click at [4, 333] on circle at bounding box center [3, 334] width 2 height 2
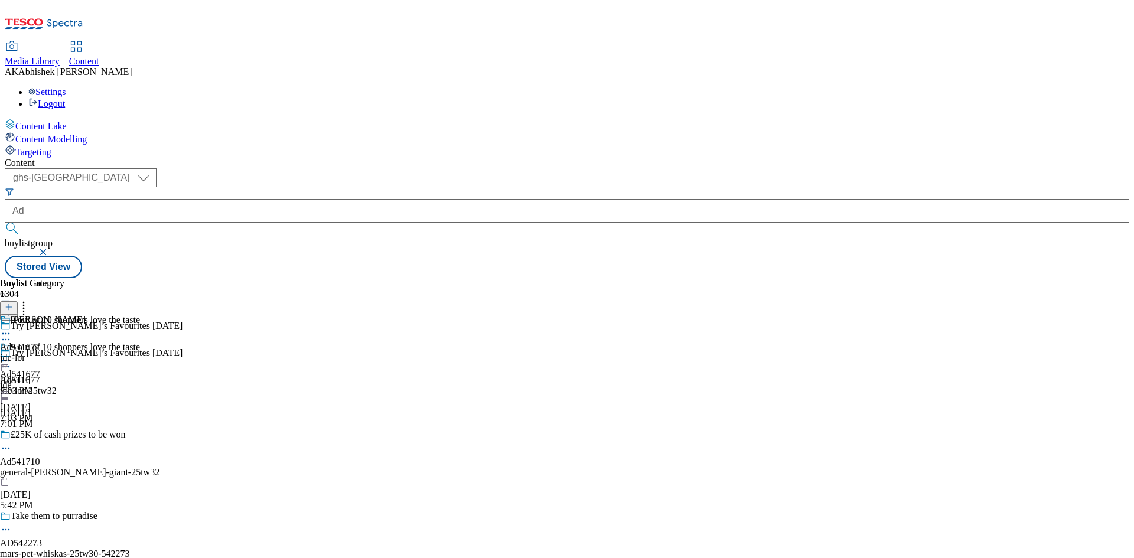
click at [12, 361] on icon at bounding box center [6, 367] width 12 height 12
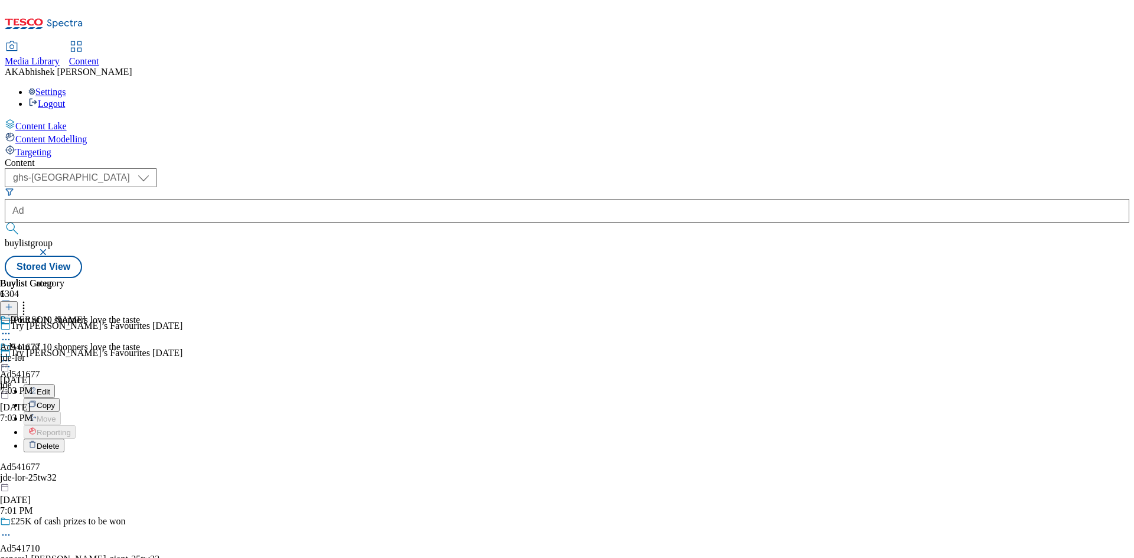
click at [50, 387] on span "Edit" at bounding box center [44, 391] width 14 height 9
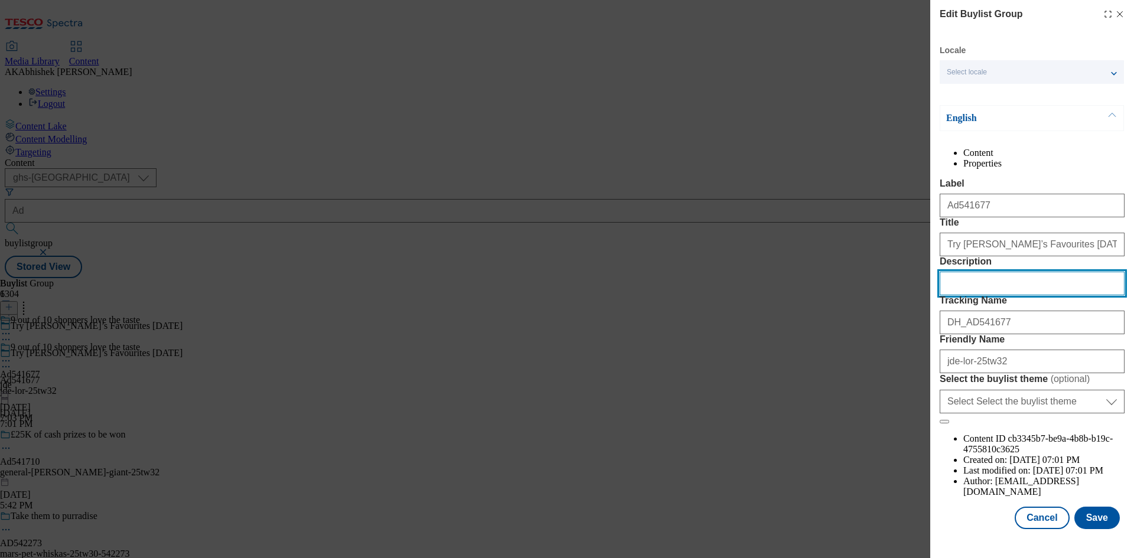
click at [995, 295] on input "Description" at bounding box center [1032, 284] width 185 height 24
paste input "L’Or Espresso Supremo 10 Capsules 52G"
type input "L’Or Espresso Supremo 10 Capsules 52G"
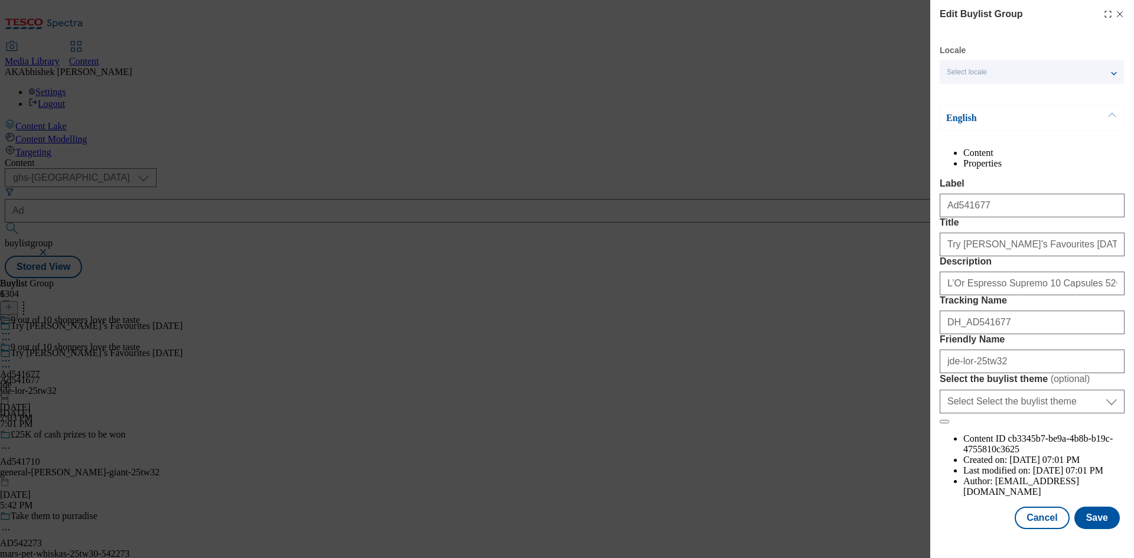
click at [1093, 544] on div "Modal" at bounding box center [1032, 540] width 204 height 17
click at [1091, 529] on button "Save" at bounding box center [1096, 518] width 45 height 22
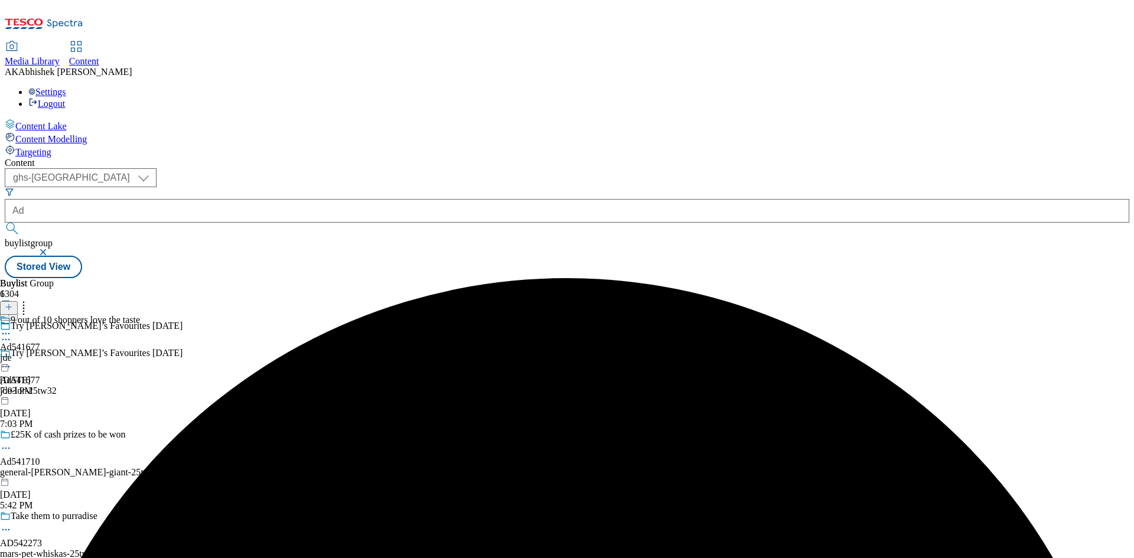
click at [12, 328] on icon at bounding box center [6, 334] width 12 height 12
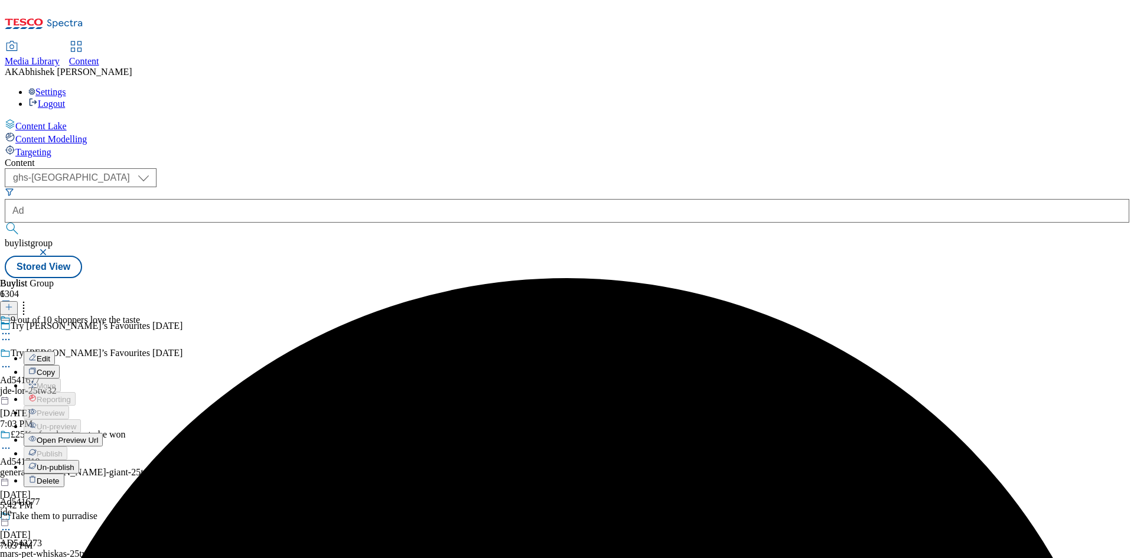
click at [140, 351] on li "Edit" at bounding box center [82, 358] width 116 height 14
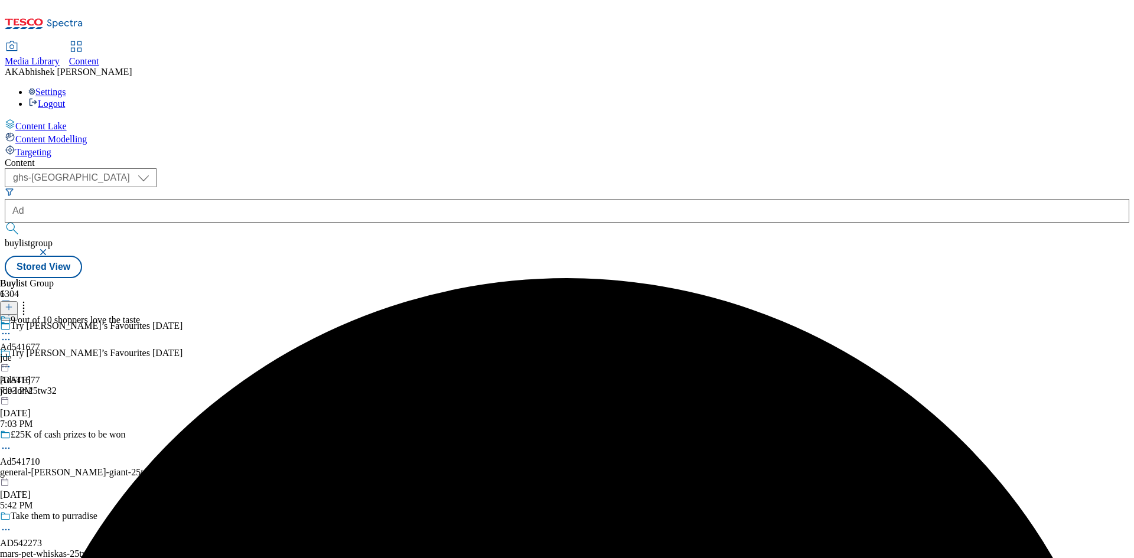
click at [12, 328] on icon at bounding box center [6, 334] width 12 height 12
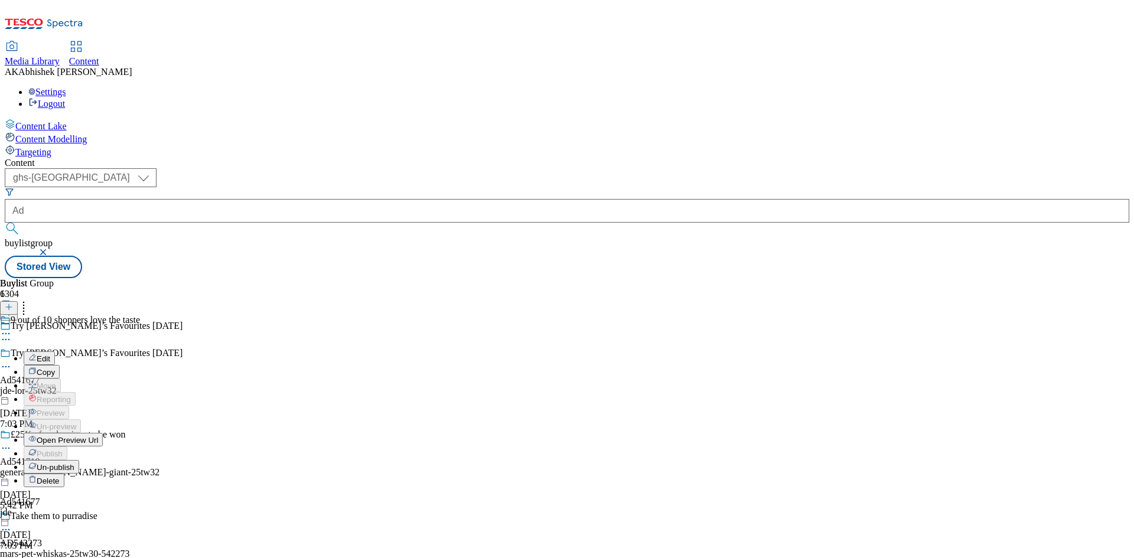
click at [50, 354] on span "Edit" at bounding box center [44, 358] width 14 height 9
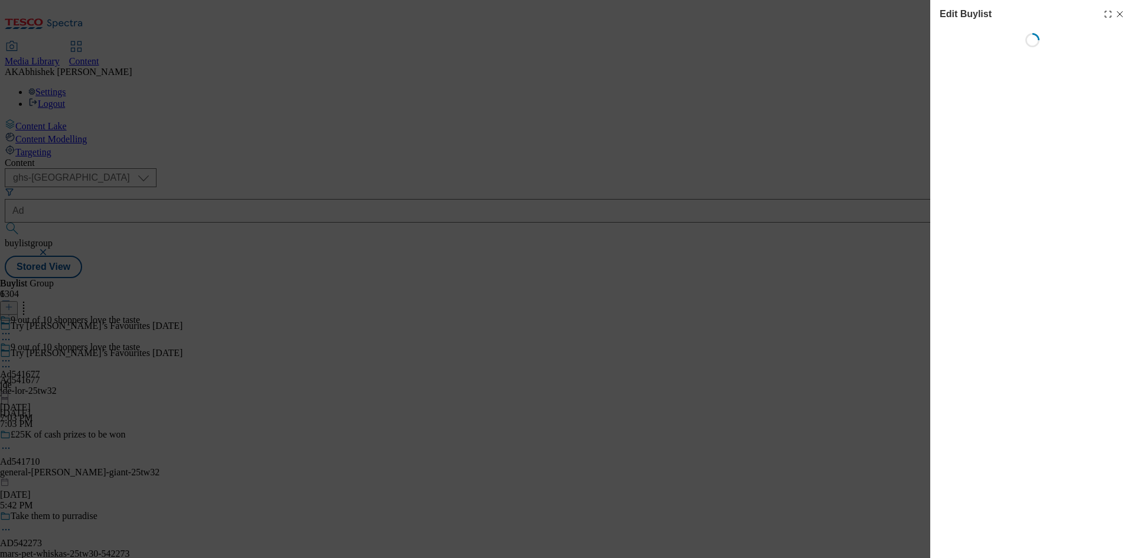
select select "tactical"
select select "supplier funded short term 1-3 weeks"
select select "dunnhumby"
select select "Banner"
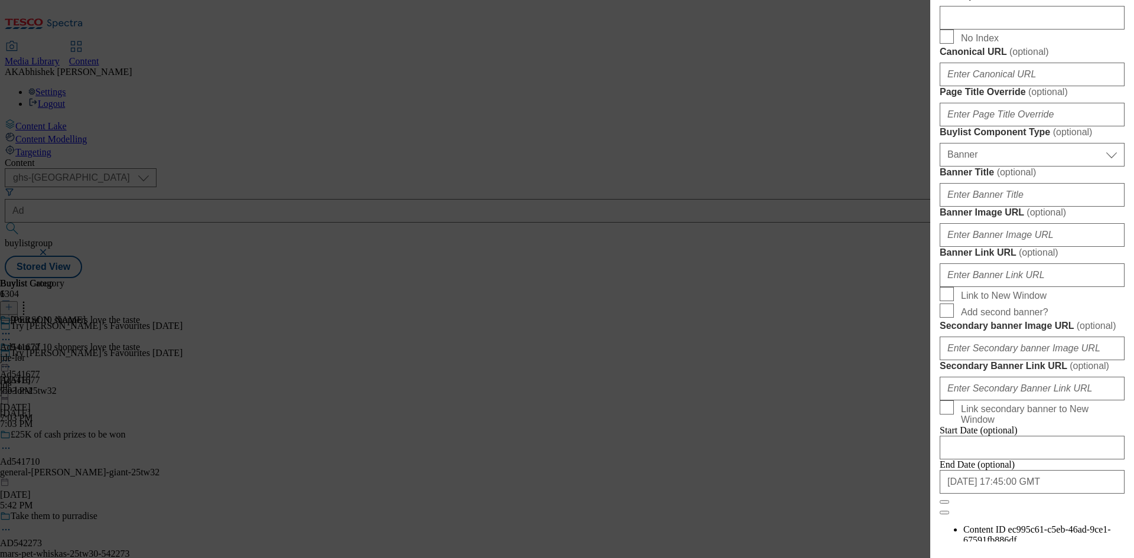
scroll to position [650, 0]
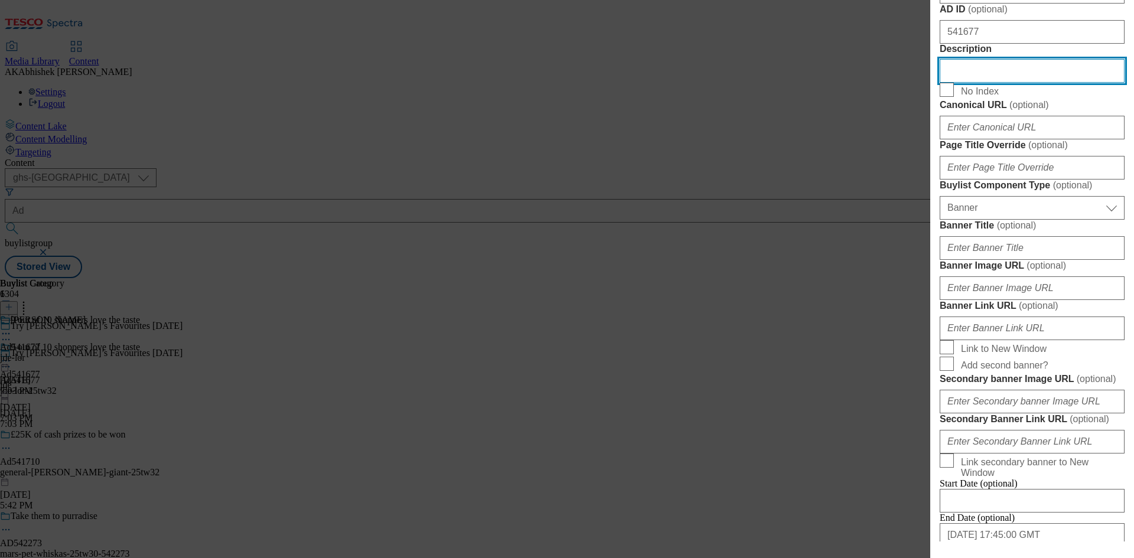
click at [958, 83] on input "Description" at bounding box center [1032, 71] width 185 height 24
paste input "L’Or Espresso Supremo 10 Capsules 52G"
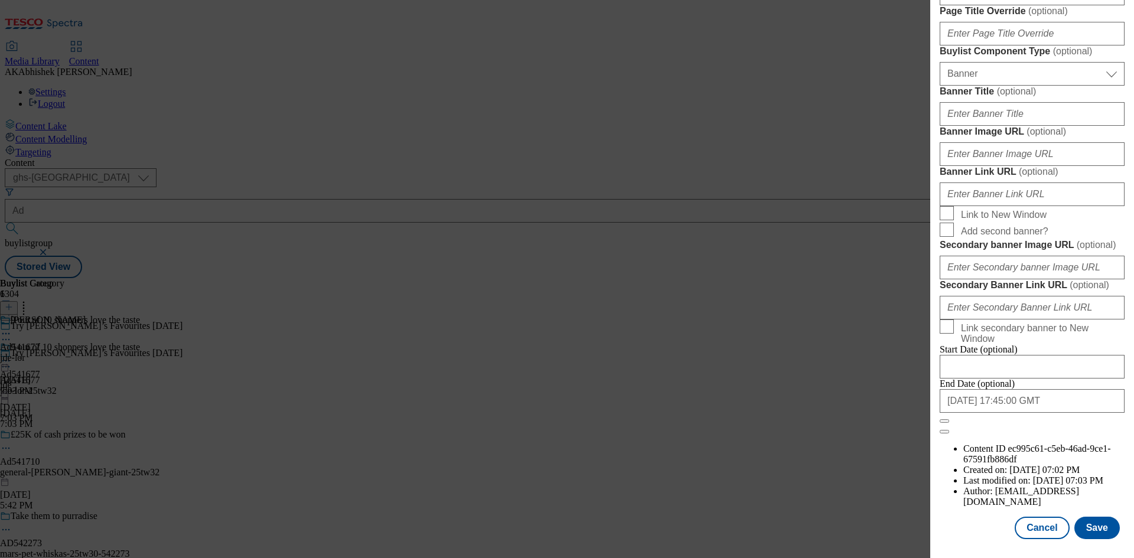
scroll to position [1222, 0]
type input "L’Or Espresso Supremo 10 Capsules 52G"
click at [1096, 517] on button "Save" at bounding box center [1096, 528] width 45 height 22
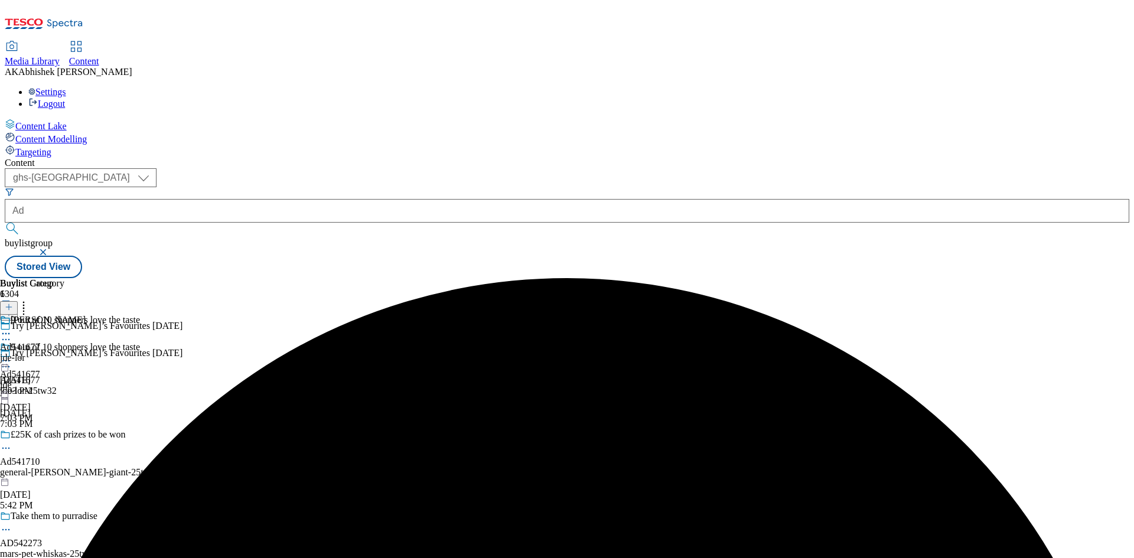
click at [12, 328] on icon at bounding box center [6, 334] width 12 height 12
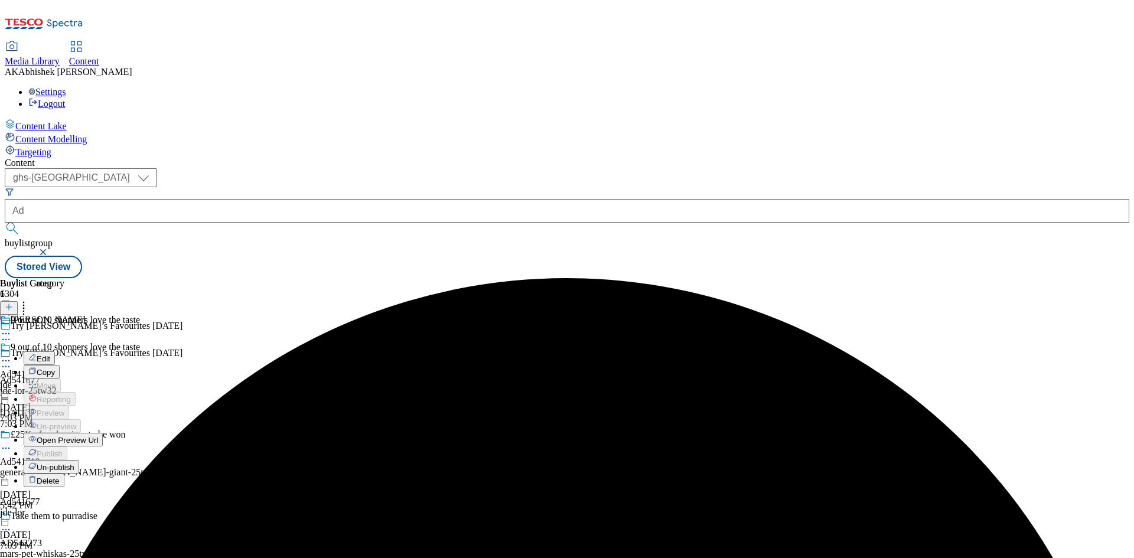
click at [50, 354] on span "Edit" at bounding box center [44, 358] width 14 height 9
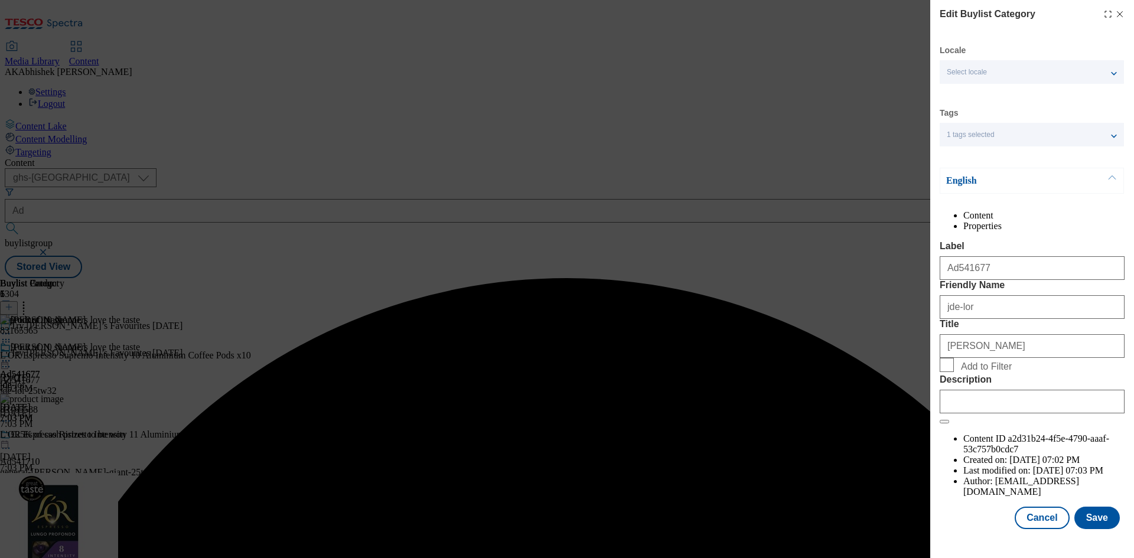
scroll to position [23, 0]
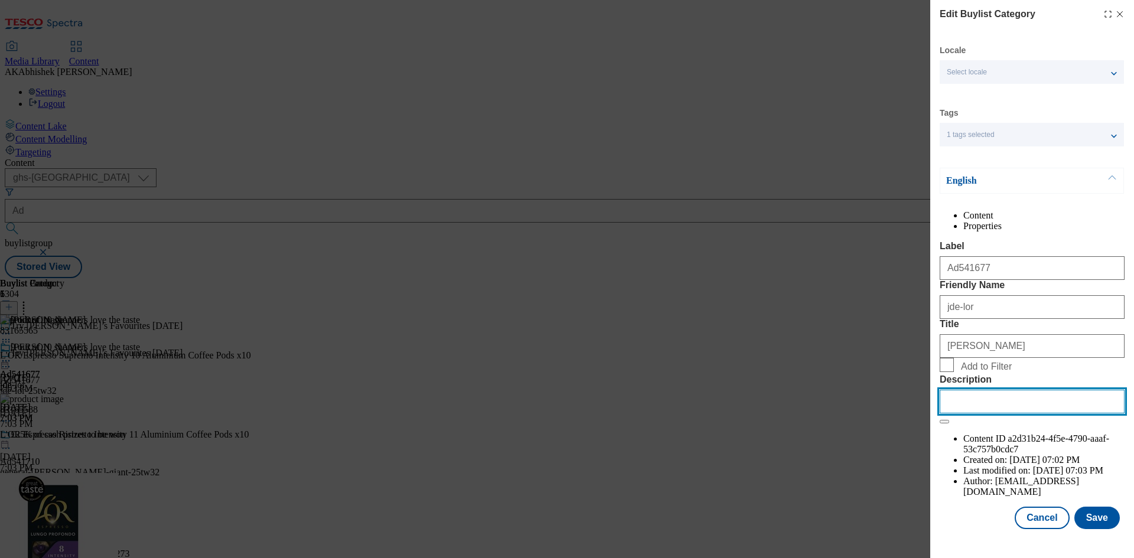
click at [1014, 413] on input "Description" at bounding box center [1032, 402] width 185 height 24
paste input "L’Or Espresso Supremo 10 Capsules 52G"
type input "L’Or Espresso Supremo 10 Capsules 52G"
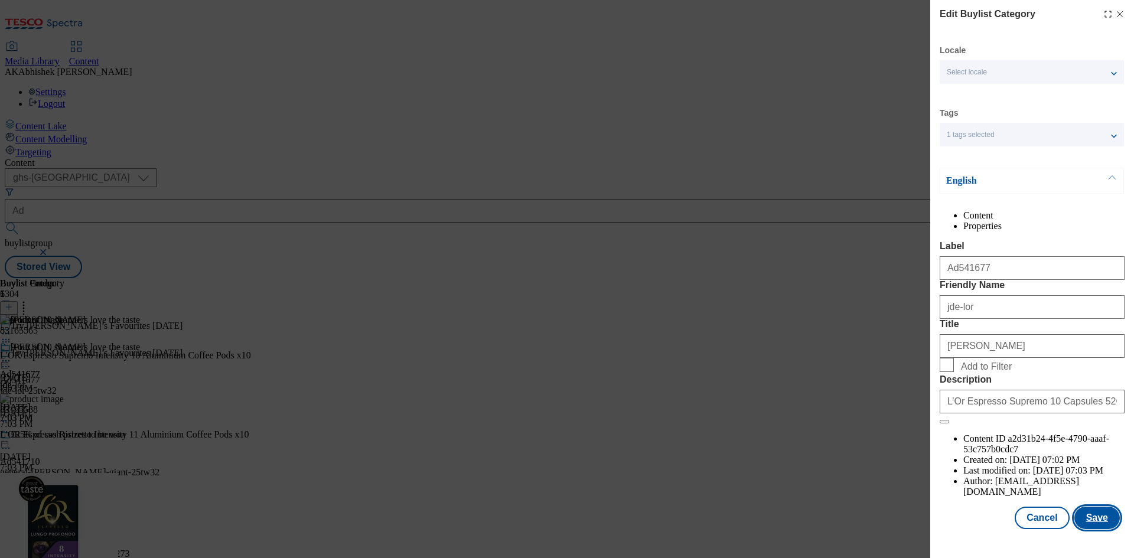
click at [1080, 523] on button "Save" at bounding box center [1096, 518] width 45 height 22
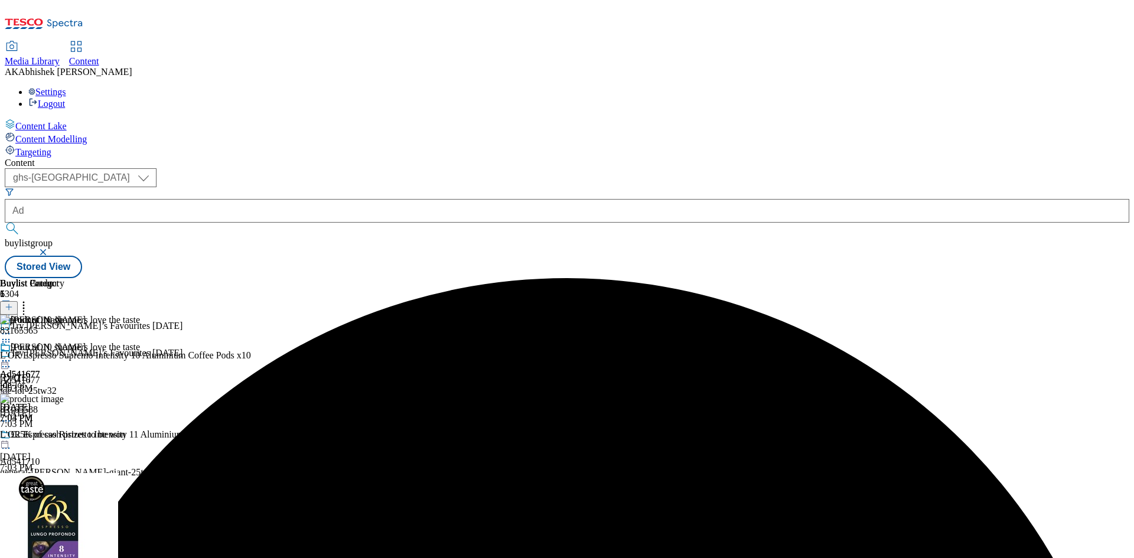
click at [12, 355] on icon at bounding box center [6, 361] width 12 height 12
click at [64, 436] on span "Preview" at bounding box center [51, 440] width 28 height 9
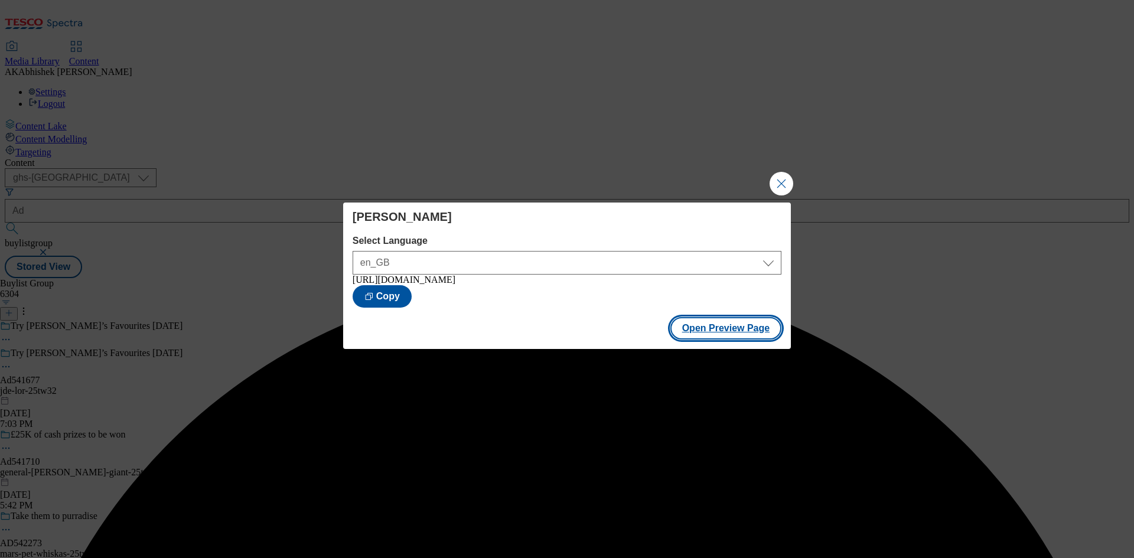
click at [722, 330] on button "Open Preview Page" at bounding box center [726, 328] width 112 height 22
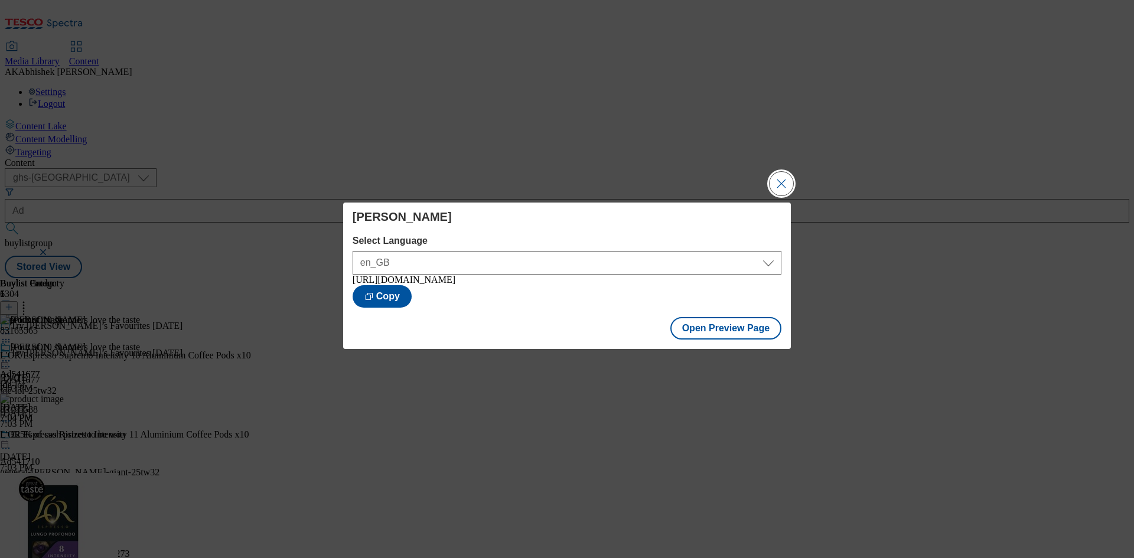
click at [782, 183] on button "Close Modal" at bounding box center [781, 184] width 24 height 24
